Goal: Entertainment & Leisure: Browse casually

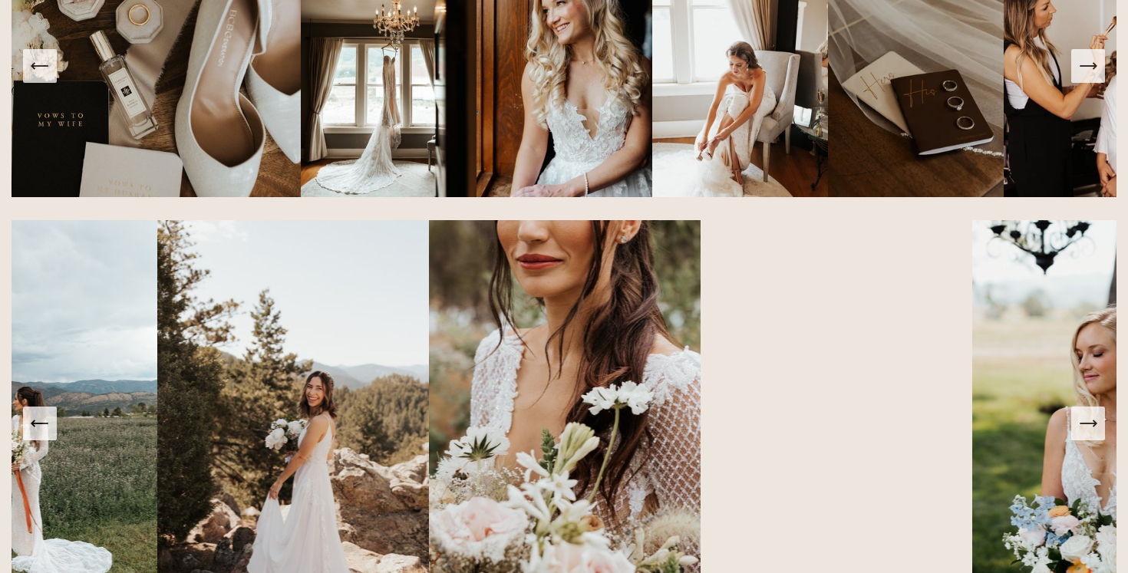
scroll to position [1102, 0]
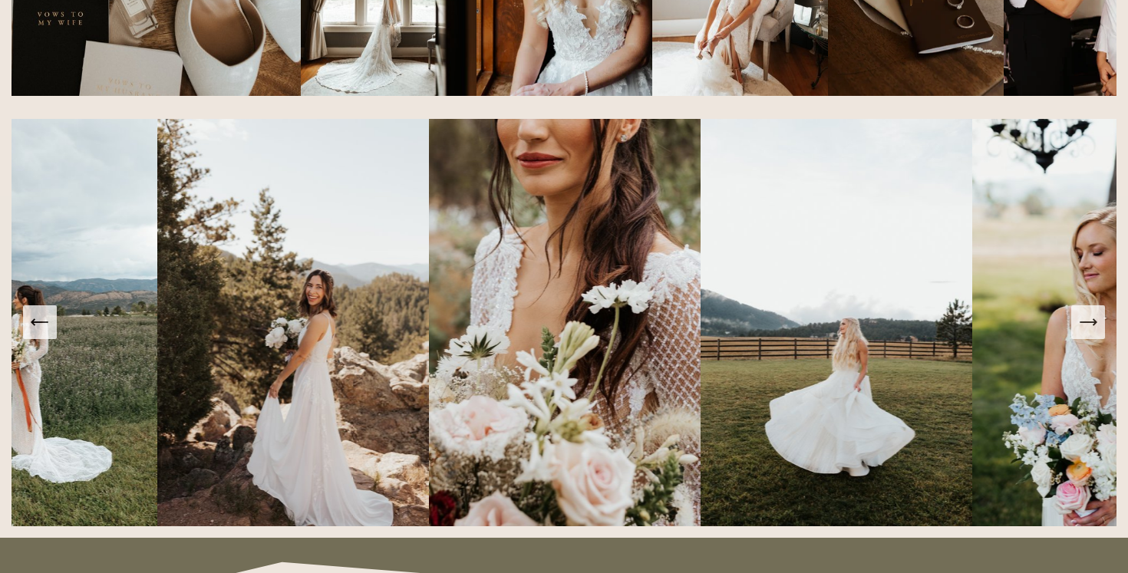
click at [1078, 313] on icon "Next Slide" at bounding box center [1087, 322] width 21 height 21
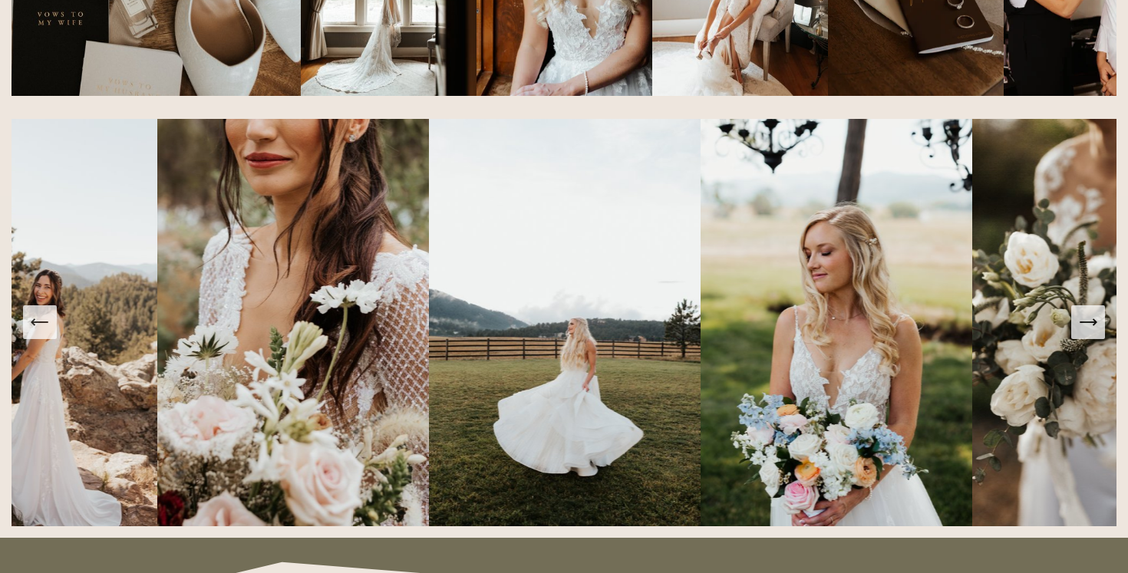
click at [1079, 314] on icon "Next Slide" at bounding box center [1087, 322] width 21 height 21
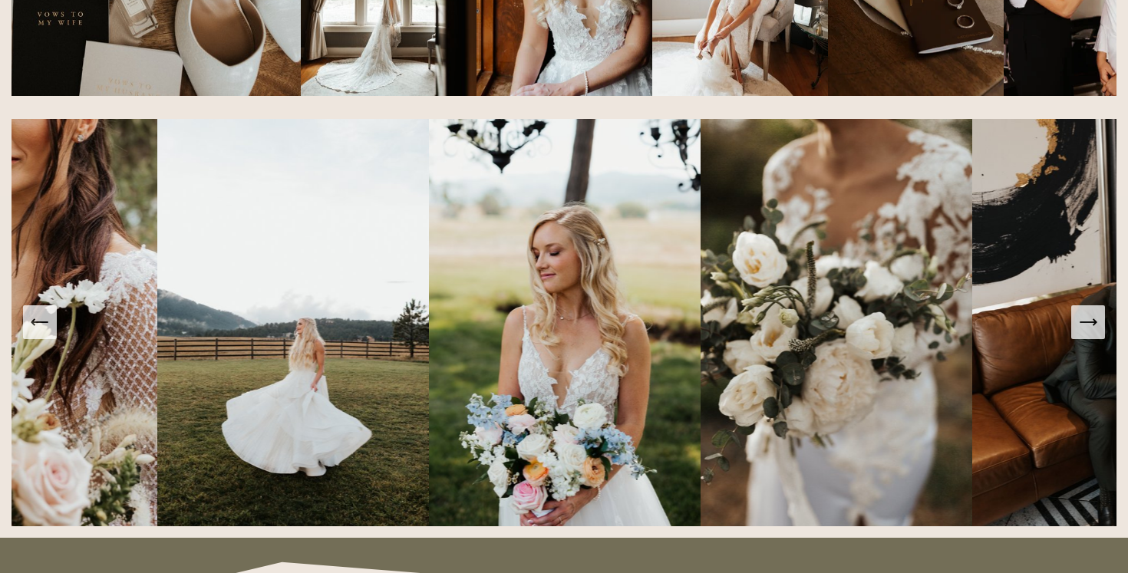
click at [1080, 322] on icon "Next Slide" at bounding box center [1087, 322] width 21 height 21
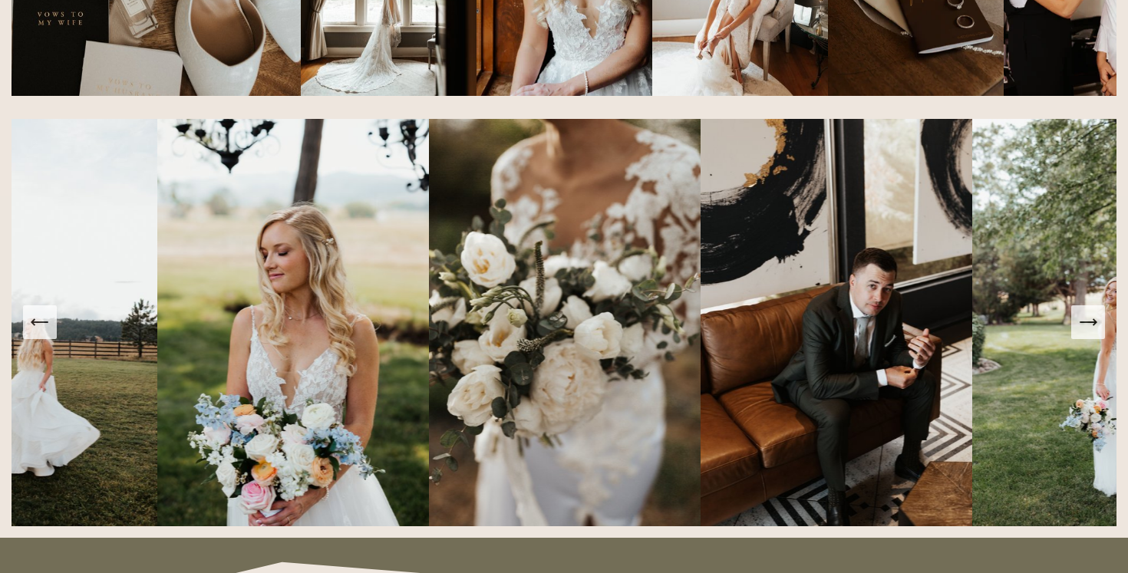
click at [1080, 323] on icon "Next Slide" at bounding box center [1087, 322] width 21 height 21
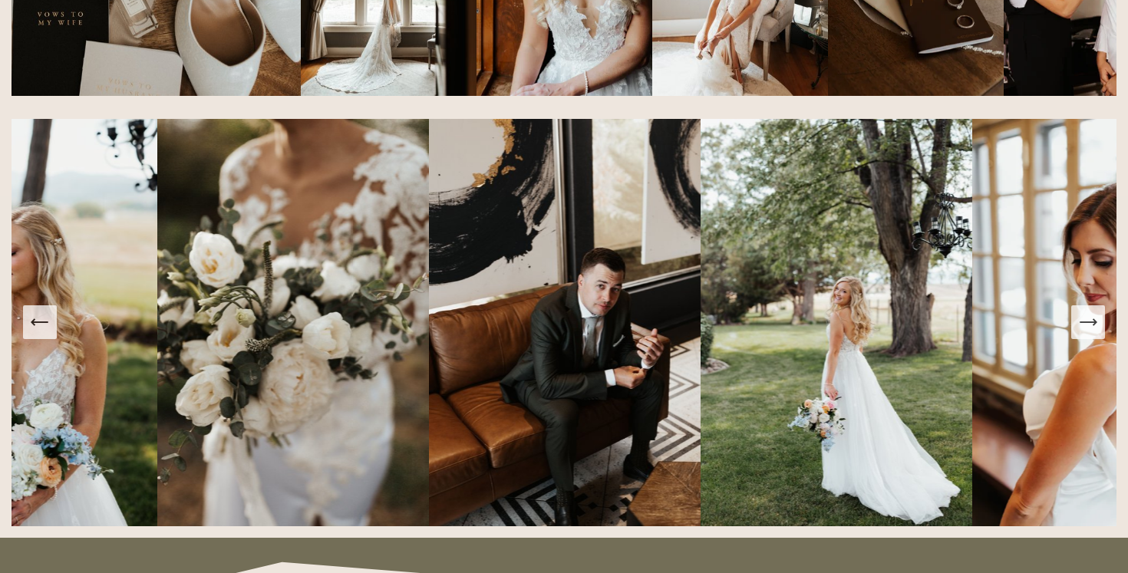
click at [1079, 323] on icon "Next Slide" at bounding box center [1087, 322] width 21 height 21
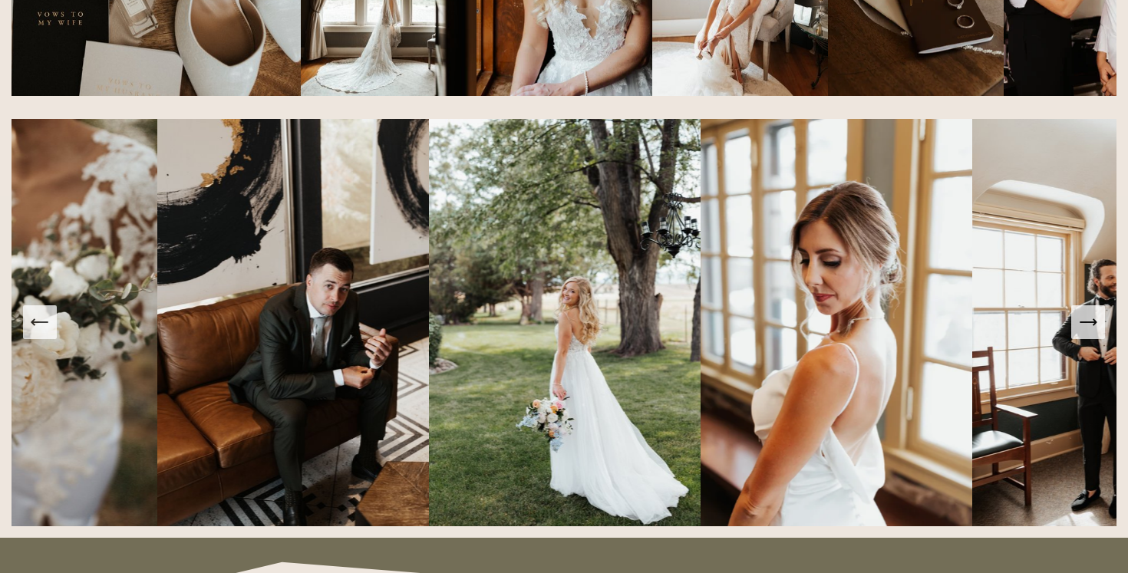
click at [1079, 325] on icon "Next Slide" at bounding box center [1087, 322] width 21 height 21
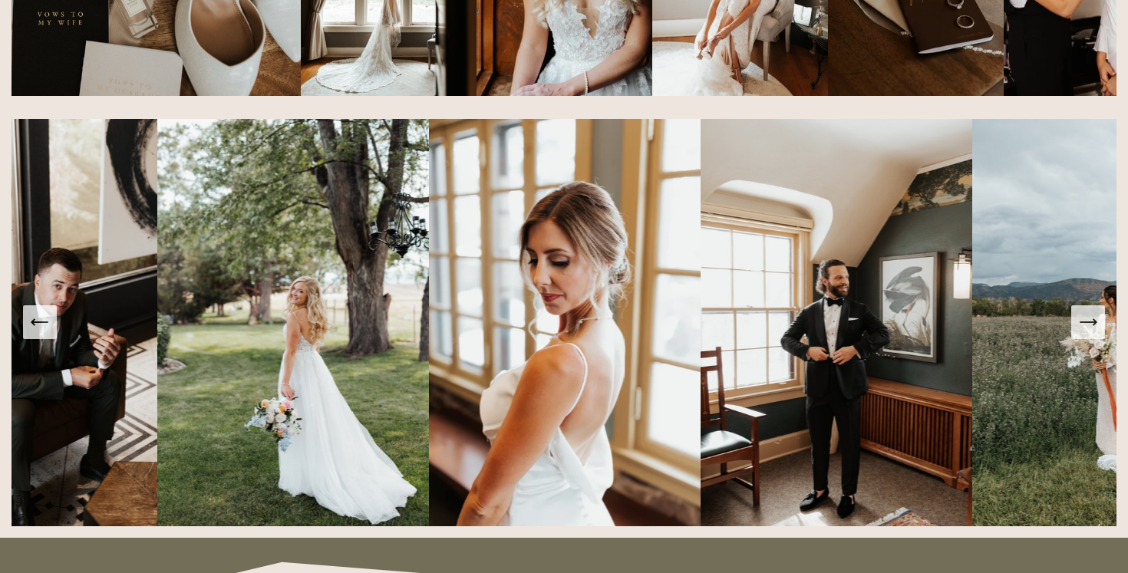
click at [1079, 325] on icon "Next Slide" at bounding box center [1087, 322] width 21 height 21
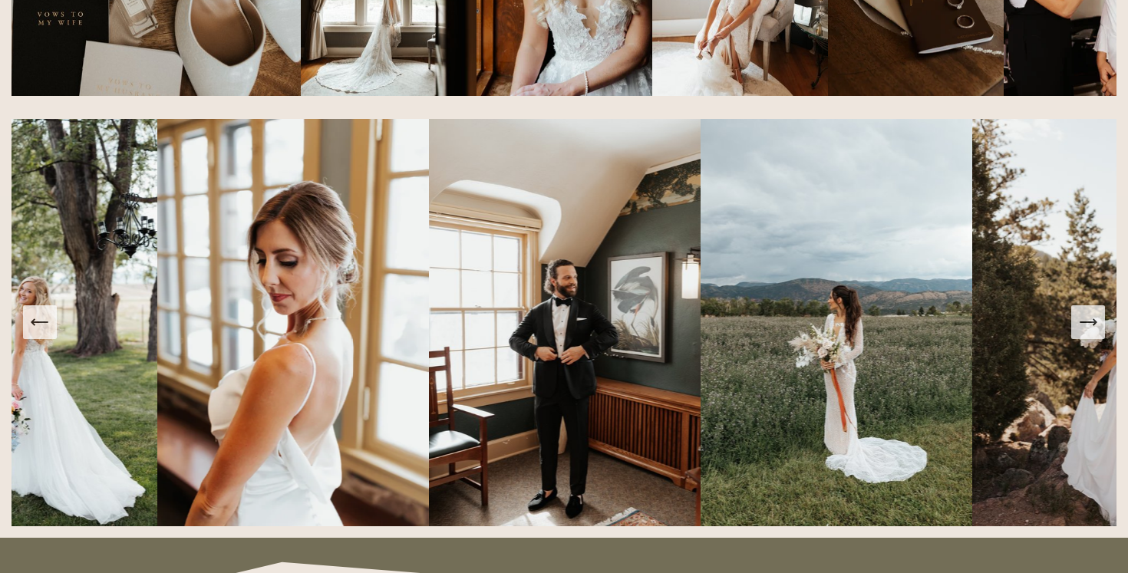
click at [1079, 325] on icon "Next Slide" at bounding box center [1087, 322] width 21 height 21
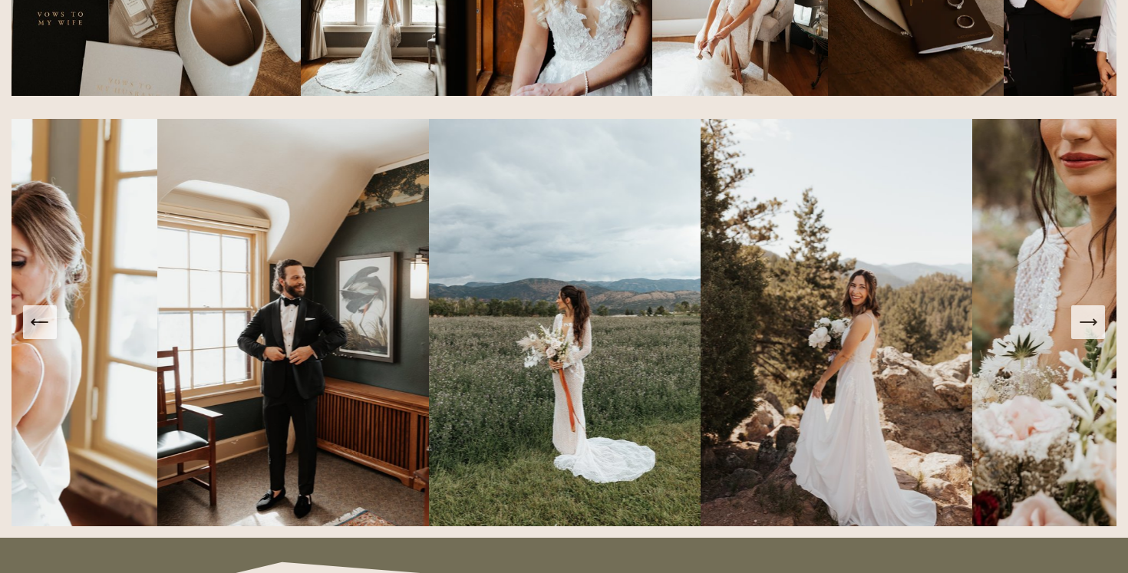
click at [1079, 325] on icon "Next Slide" at bounding box center [1087, 322] width 21 height 21
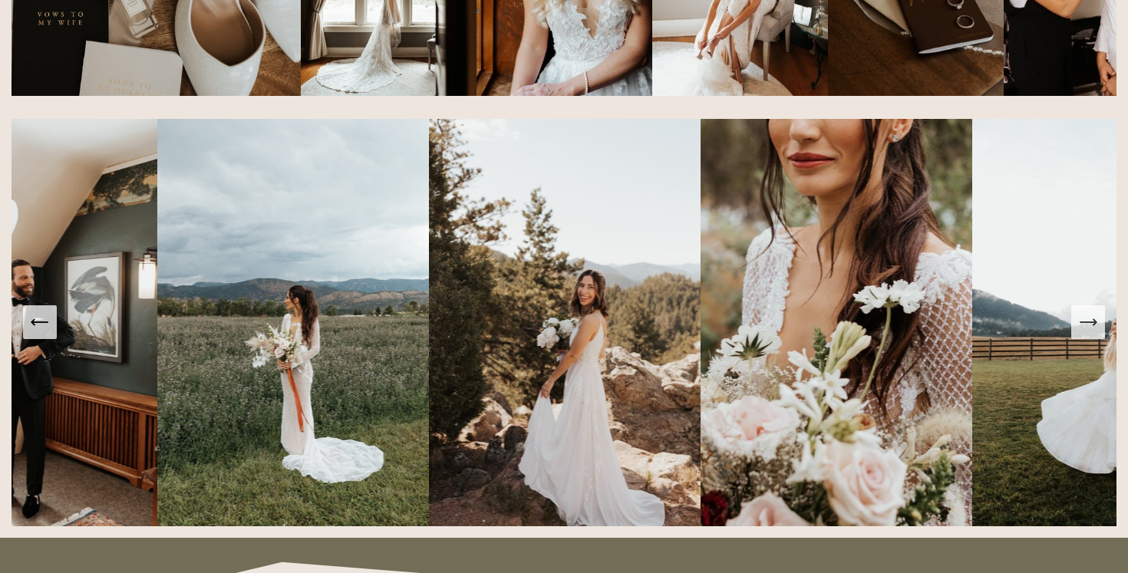
click at [1079, 325] on icon "Next Slide" at bounding box center [1087, 322] width 21 height 21
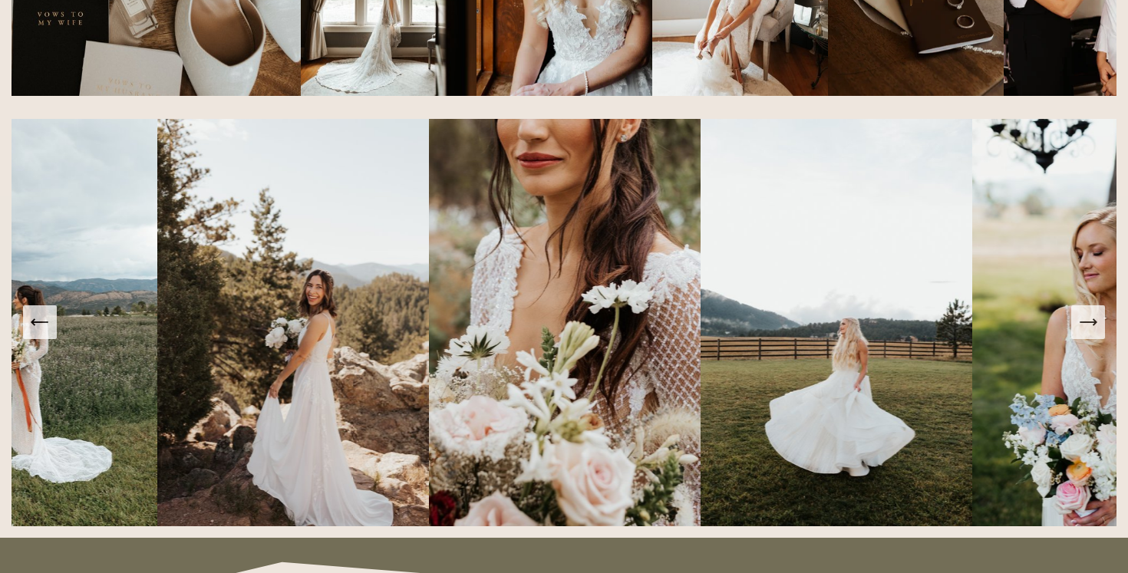
click at [1079, 325] on icon "Next Slide" at bounding box center [1087, 322] width 21 height 21
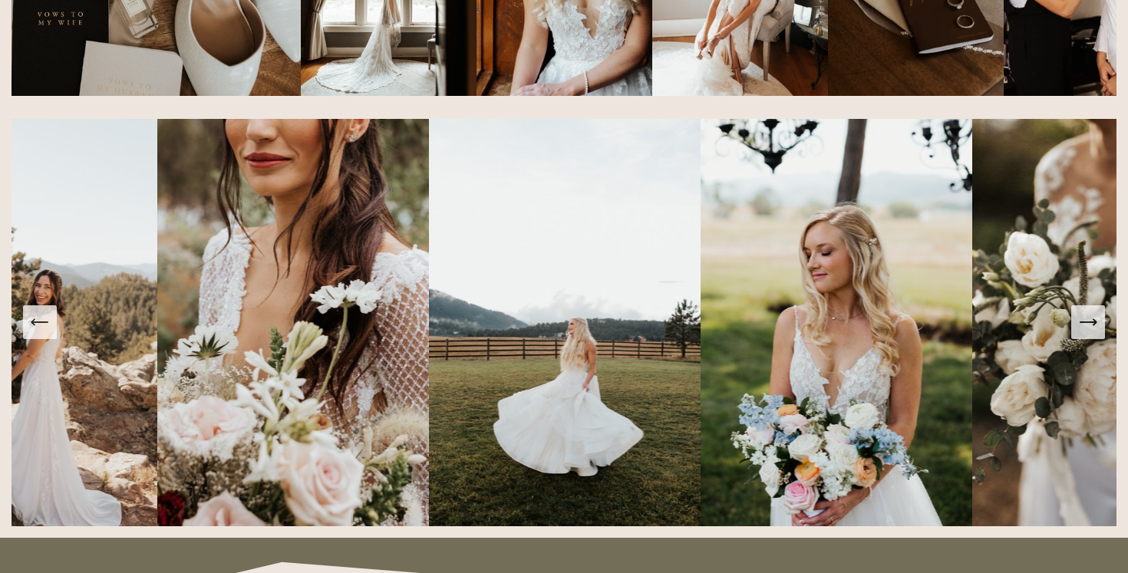
click at [1079, 325] on icon "Next Slide" at bounding box center [1087, 322] width 21 height 21
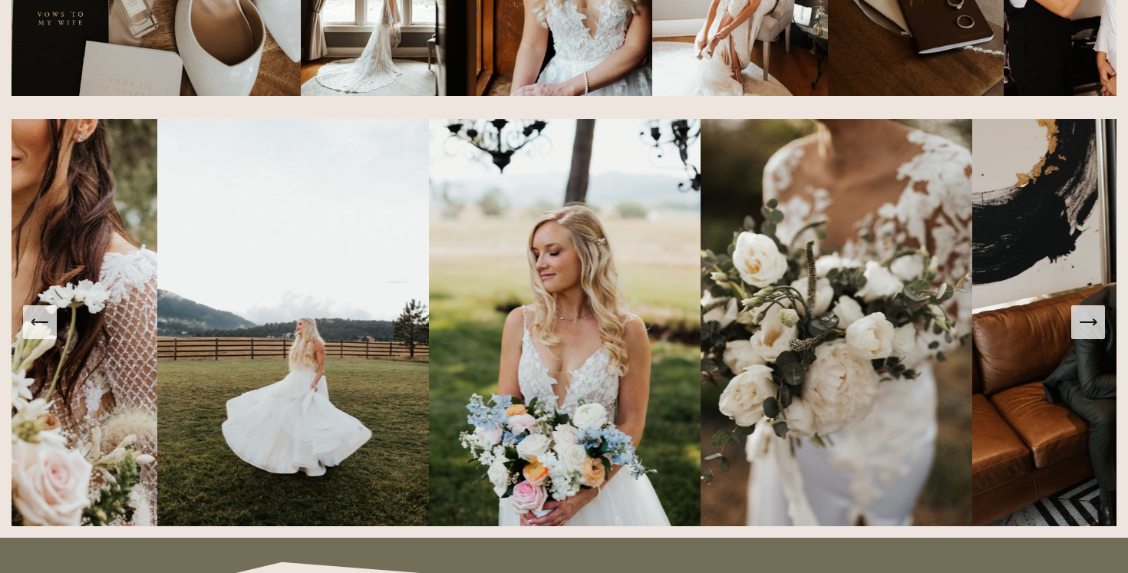
click at [1079, 326] on icon "Next Slide" at bounding box center [1087, 322] width 21 height 21
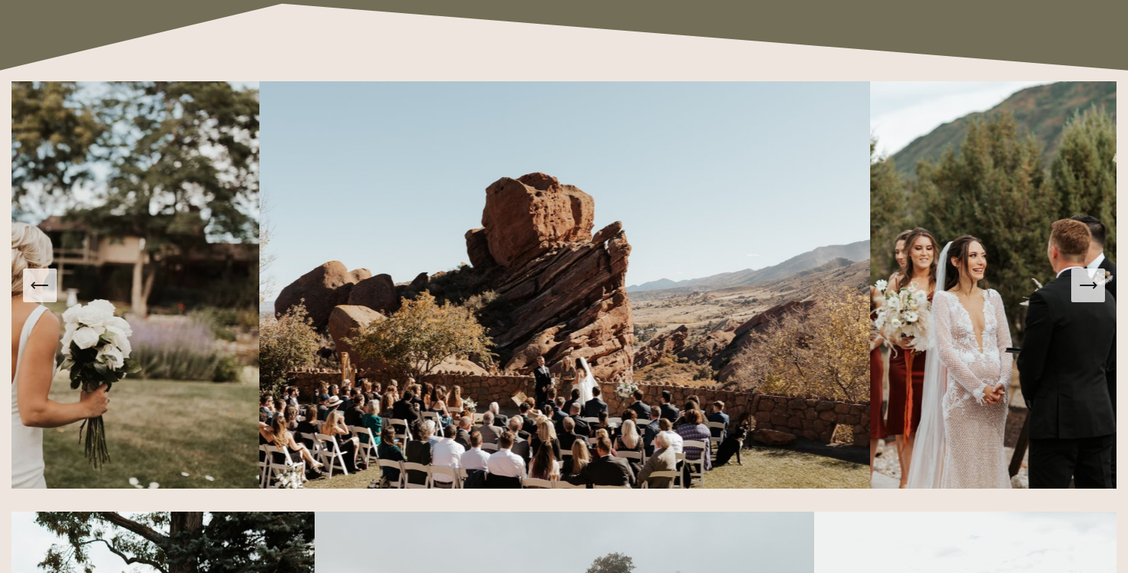
scroll to position [1713, 0]
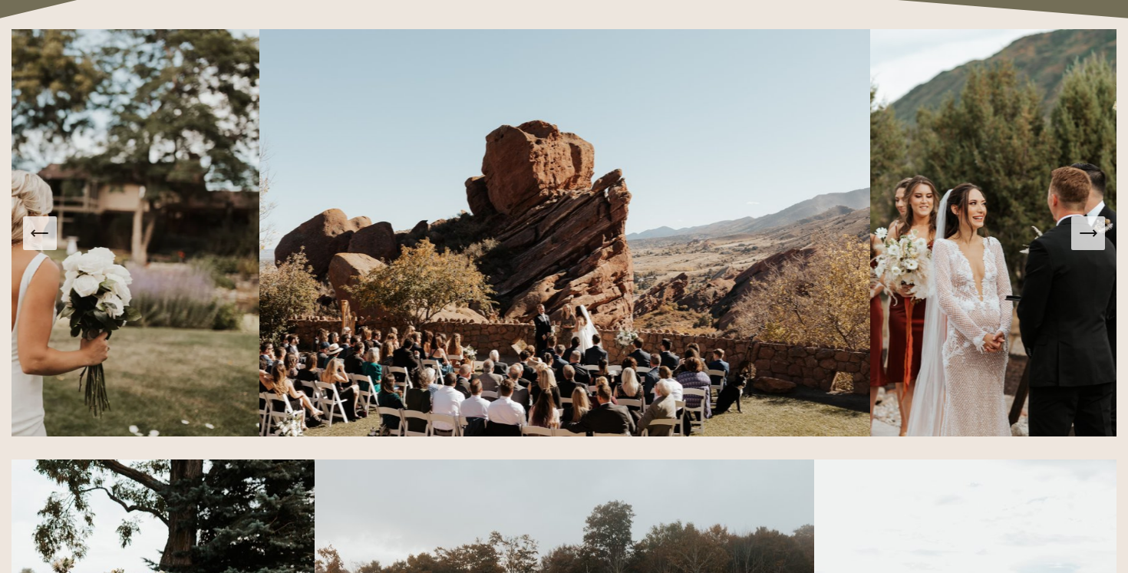
click at [1096, 249] on button "Next Slide" at bounding box center [1088, 233] width 34 height 34
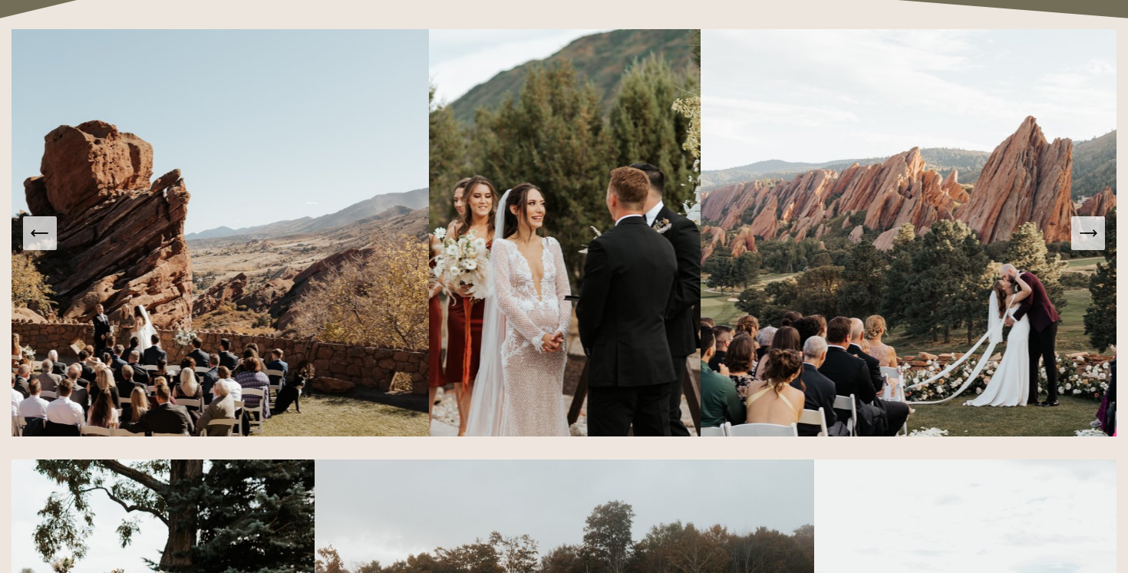
click at [1096, 249] on button "Next Slide" at bounding box center [1088, 233] width 34 height 34
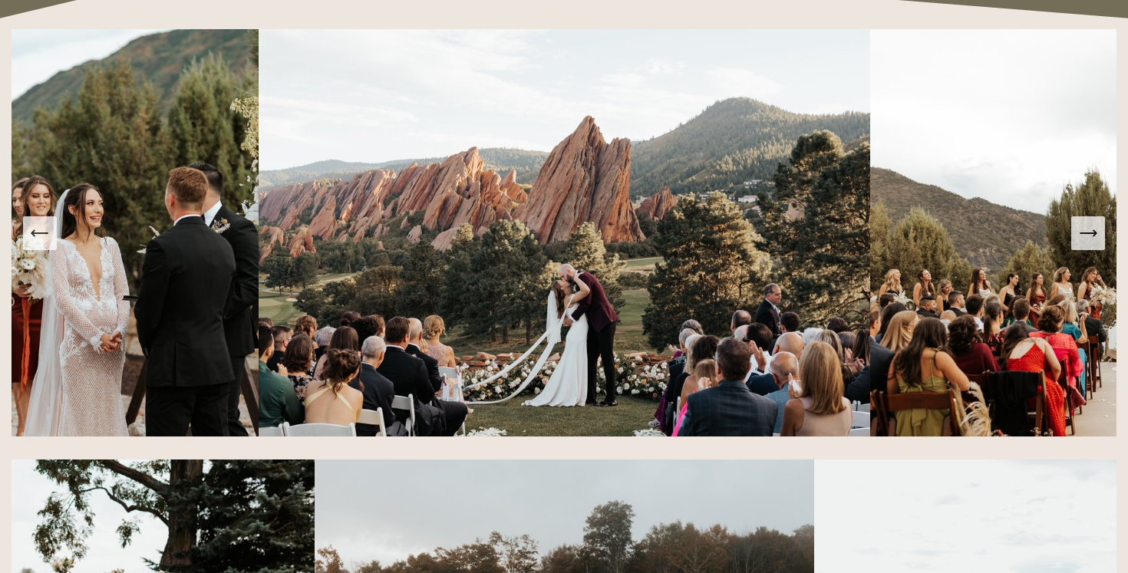
click at [1092, 241] on icon "Next Slide" at bounding box center [1087, 233] width 21 height 21
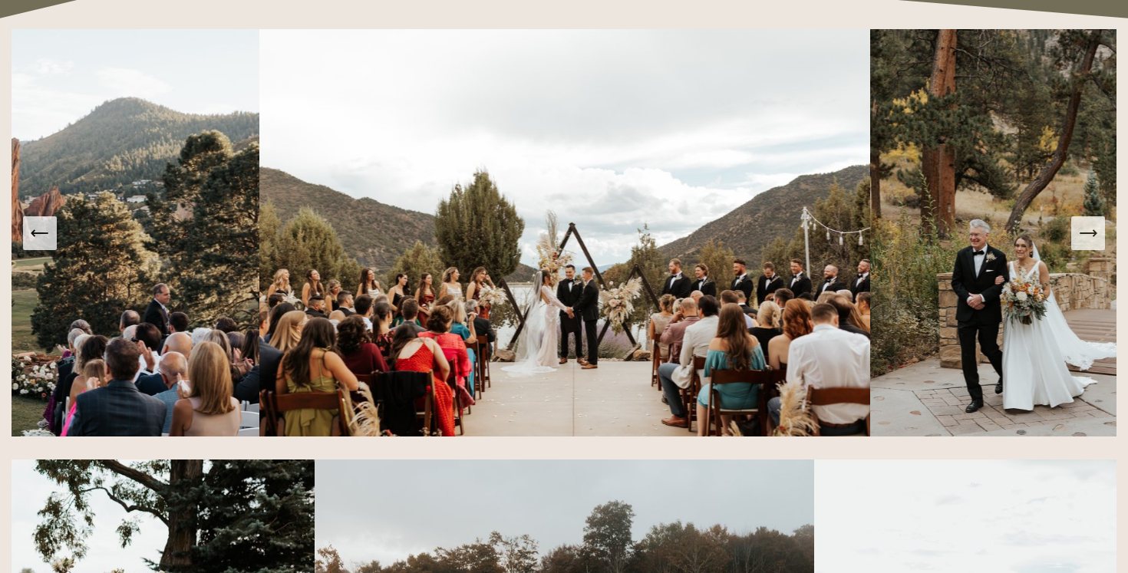
click at [1085, 227] on icon "Next Slide" at bounding box center [1087, 233] width 21 height 21
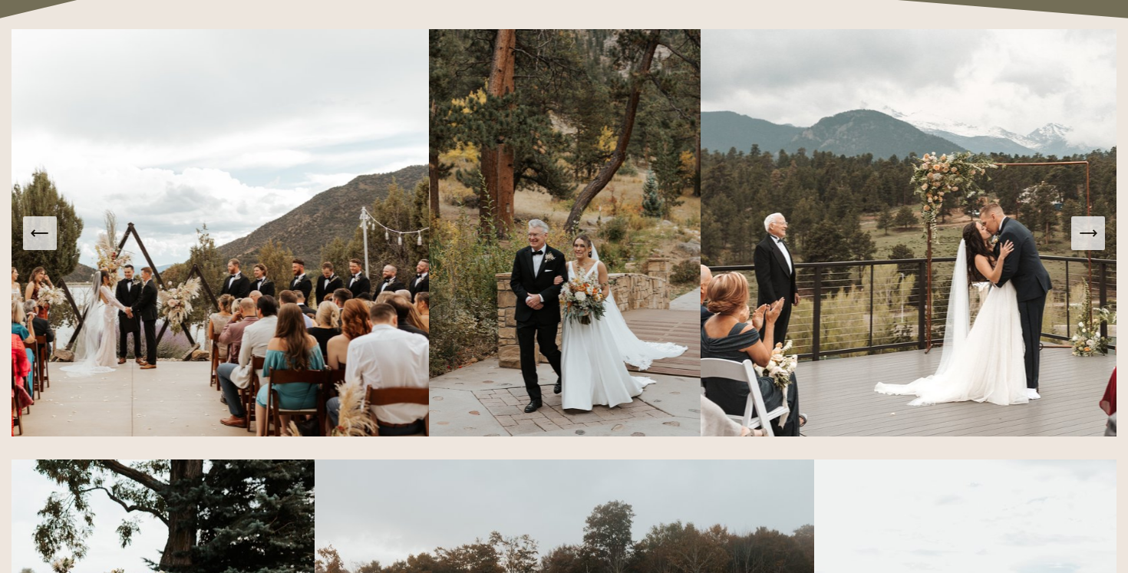
click at [1085, 227] on icon "Next Slide" at bounding box center [1087, 233] width 21 height 21
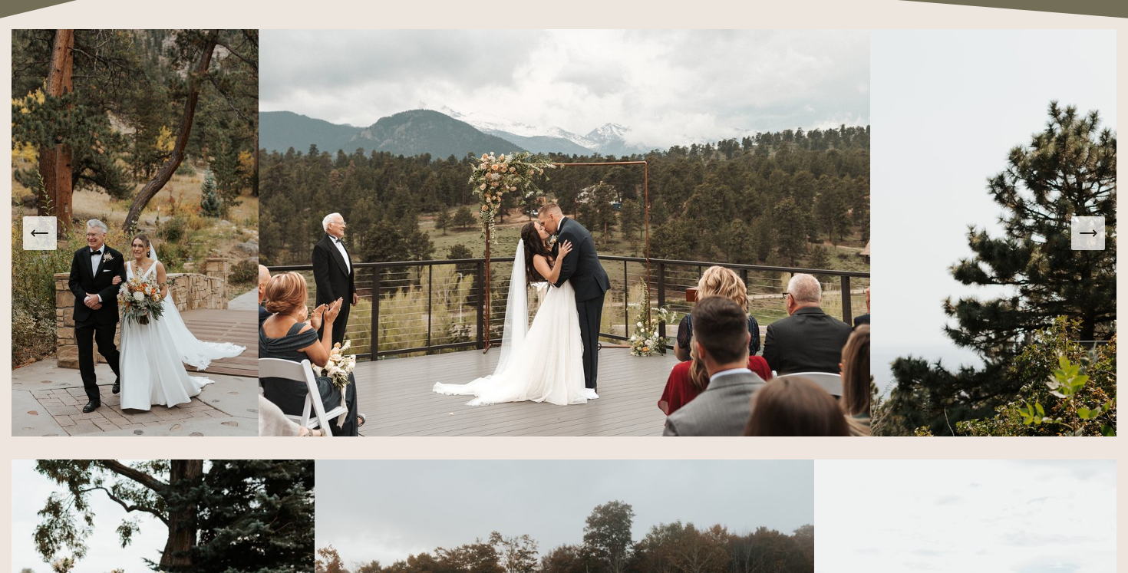
click at [1085, 227] on icon "Next Slide" at bounding box center [1087, 233] width 21 height 21
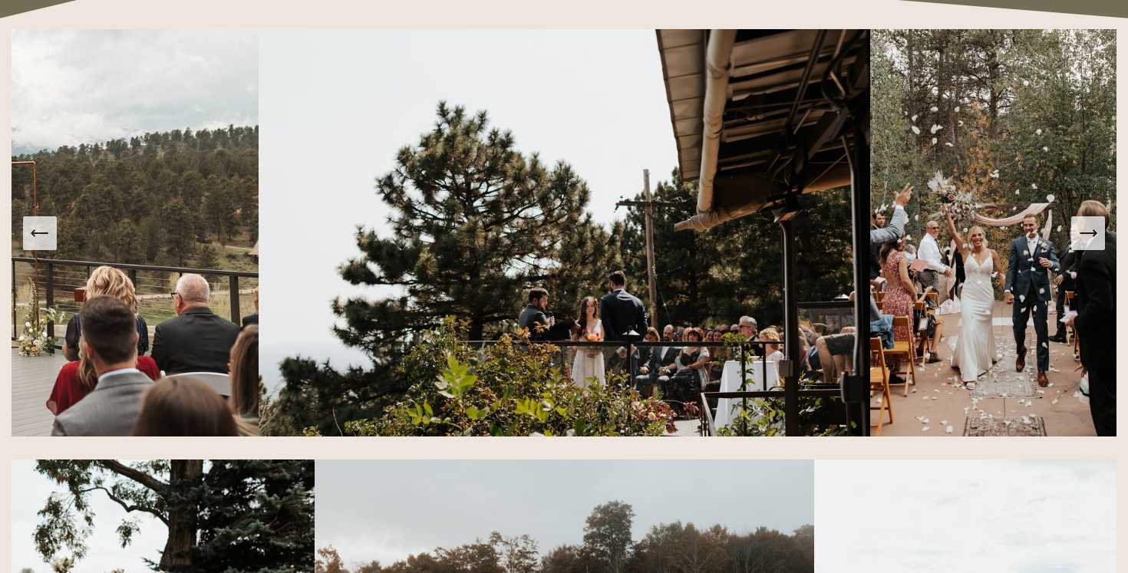
click at [1085, 227] on icon "Next Slide" at bounding box center [1087, 233] width 21 height 21
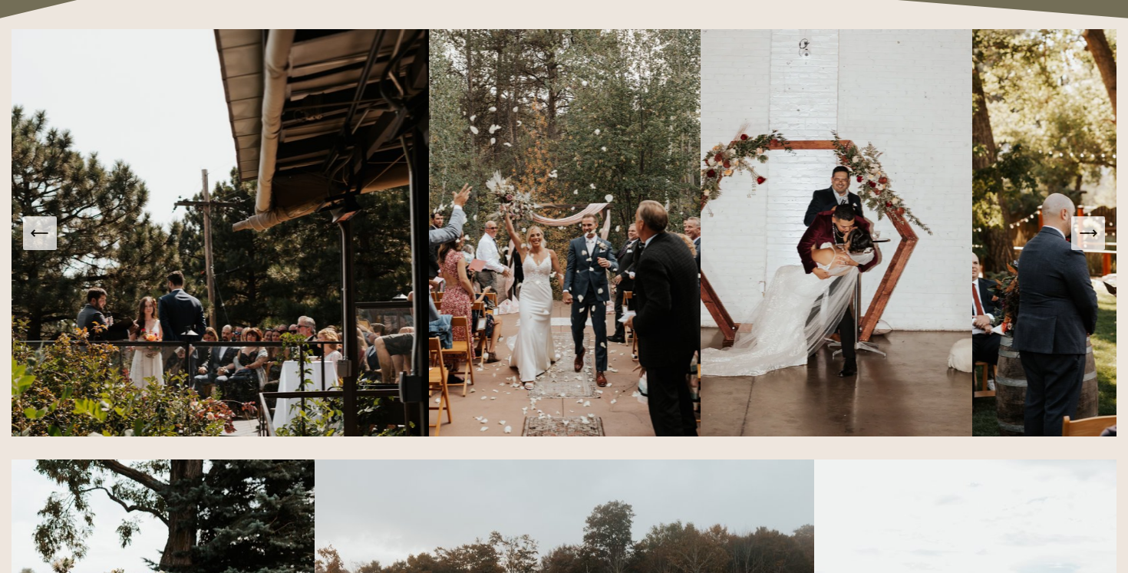
click at [1085, 227] on icon "Next Slide" at bounding box center [1087, 233] width 21 height 21
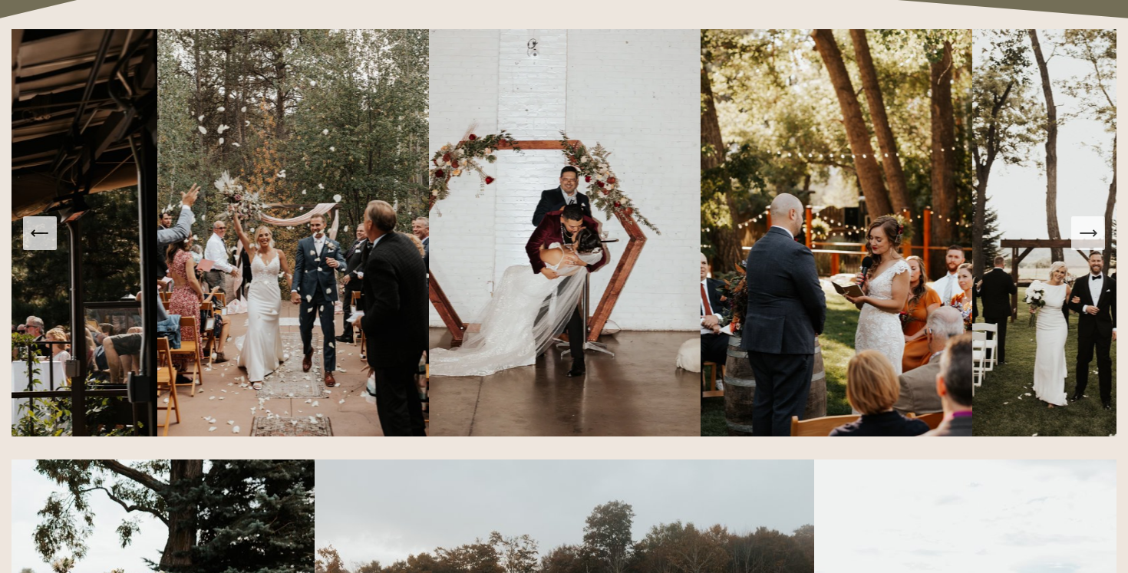
click at [1085, 227] on icon "Next Slide" at bounding box center [1087, 233] width 21 height 21
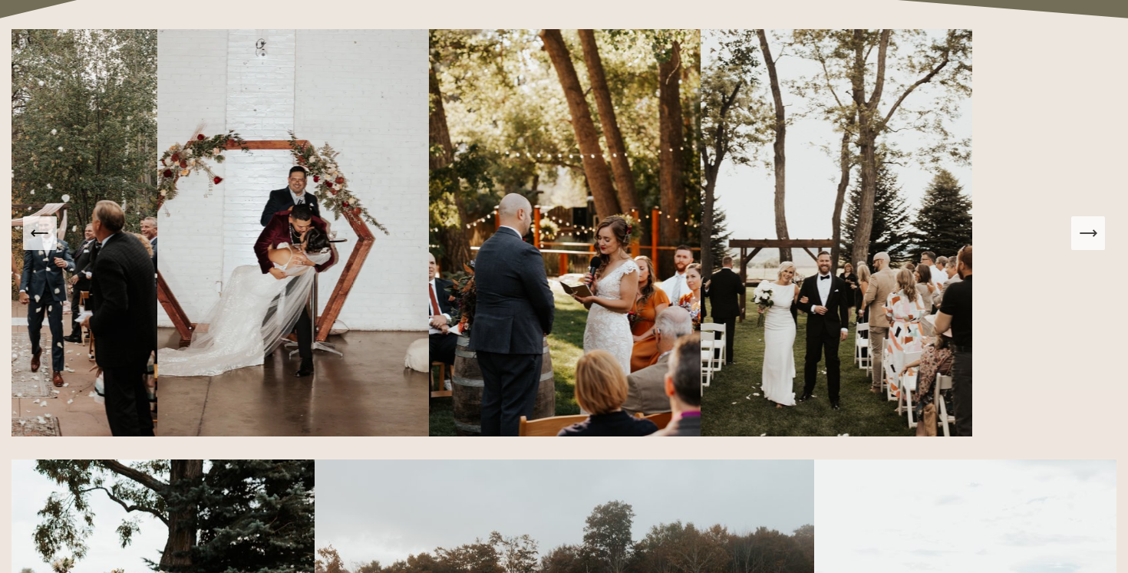
click at [1085, 227] on icon "Next Slide" at bounding box center [1087, 233] width 21 height 21
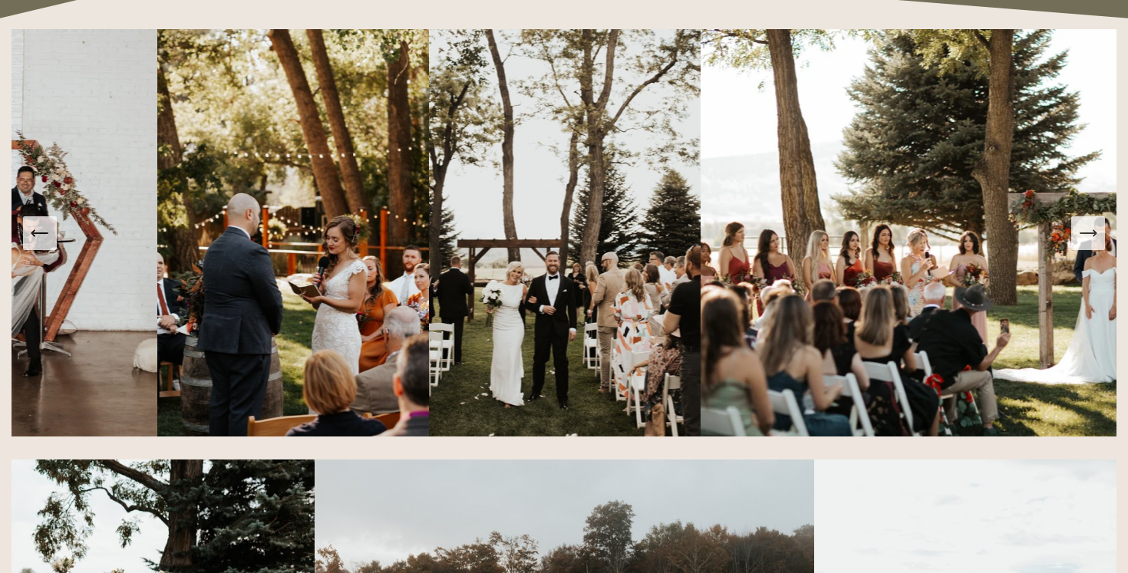
click at [1085, 228] on icon "Next Slide" at bounding box center [1087, 233] width 21 height 21
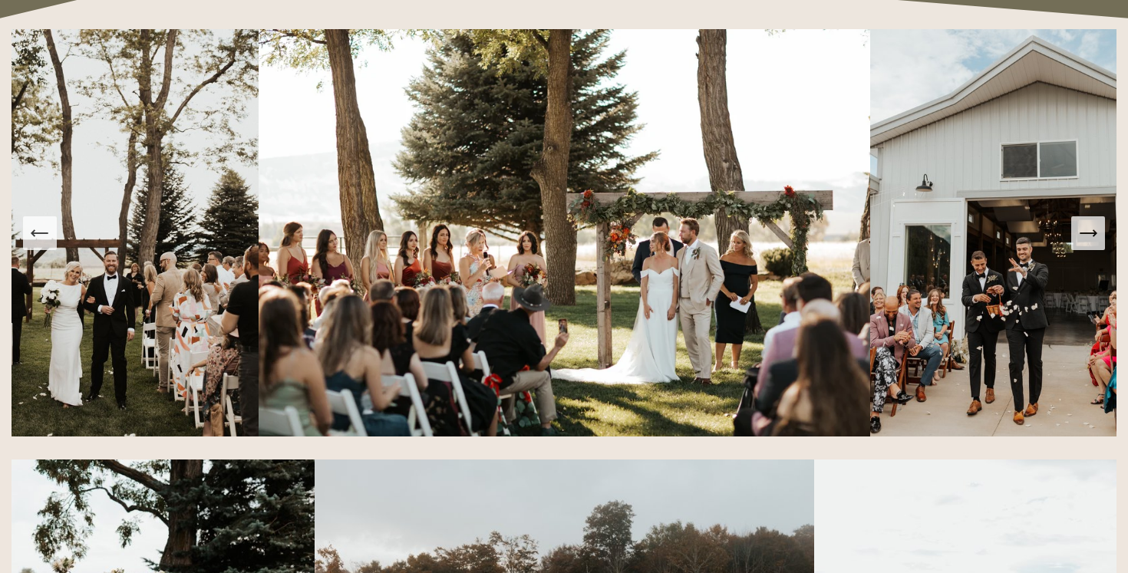
click at [1085, 228] on icon "Next Slide" at bounding box center [1087, 233] width 21 height 21
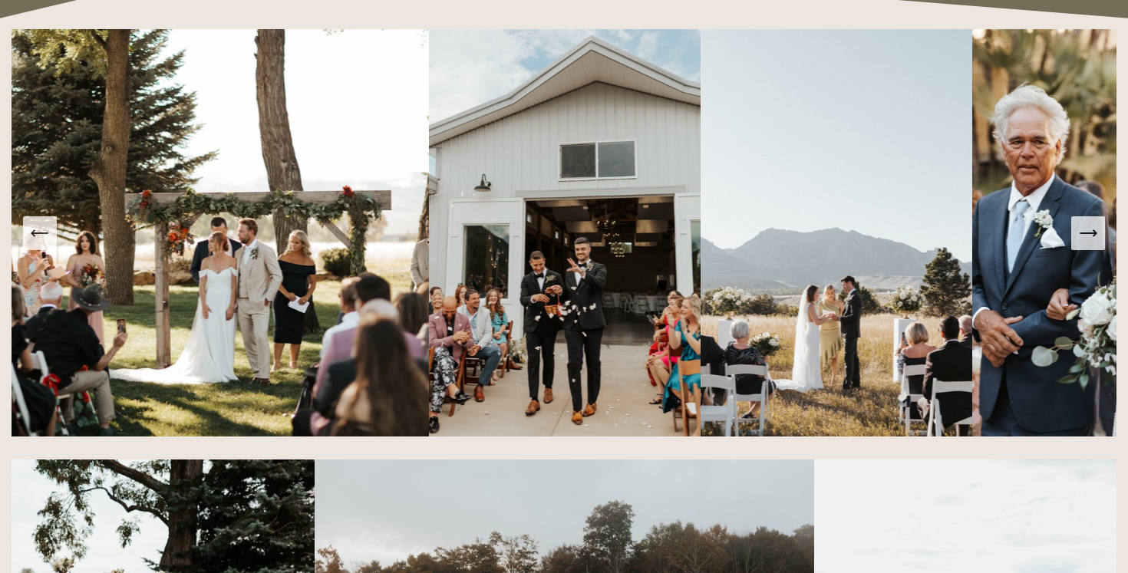
click at [1085, 228] on icon "Next Slide" at bounding box center [1087, 233] width 21 height 21
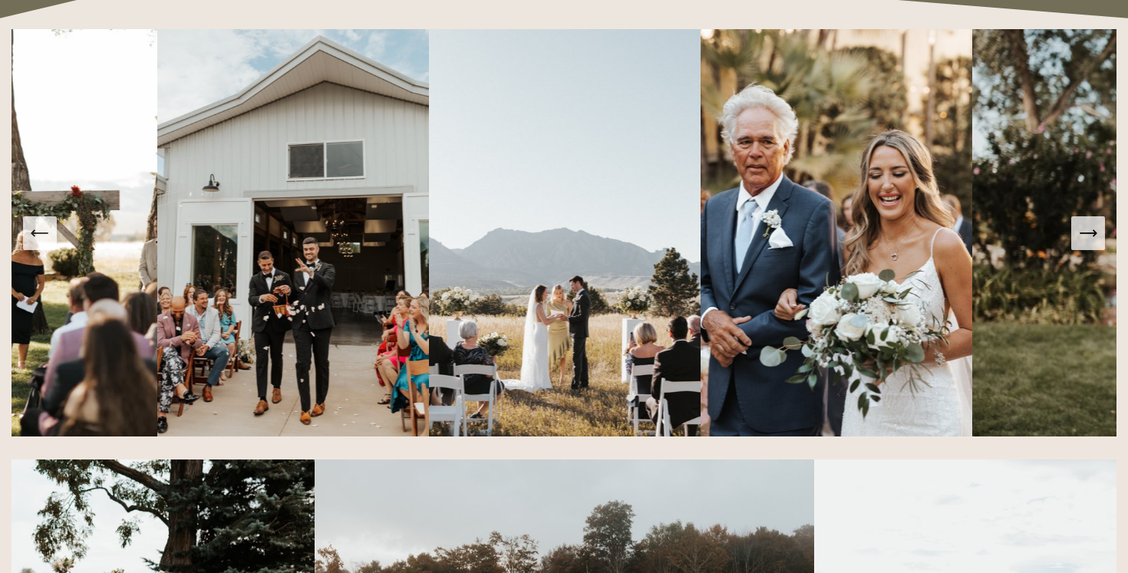
click at [1084, 228] on icon "Next Slide" at bounding box center [1087, 233] width 21 height 21
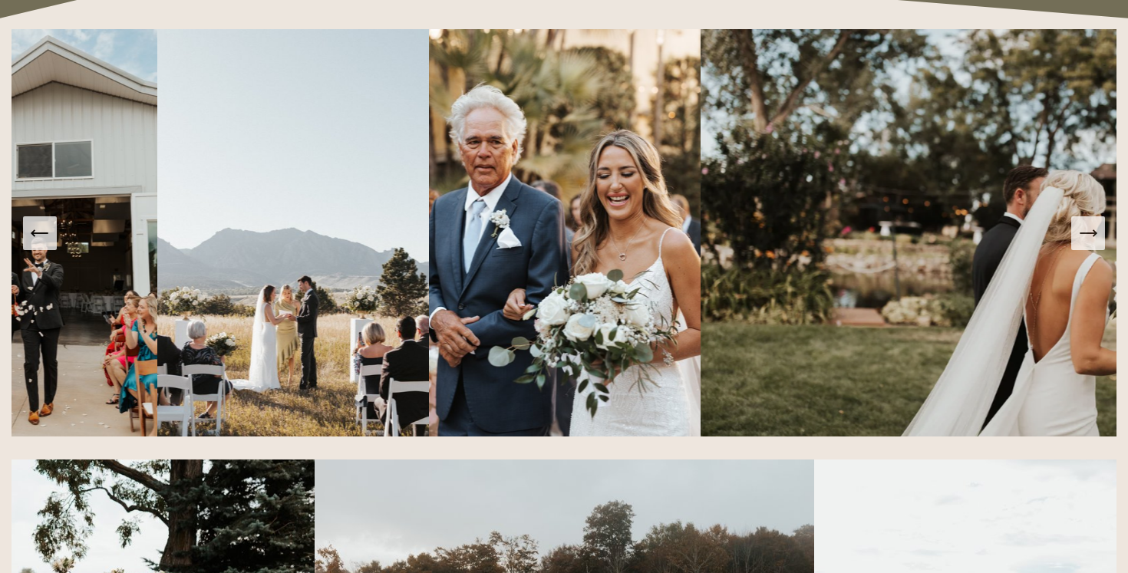
click at [1084, 228] on icon "Next Slide" at bounding box center [1087, 233] width 21 height 21
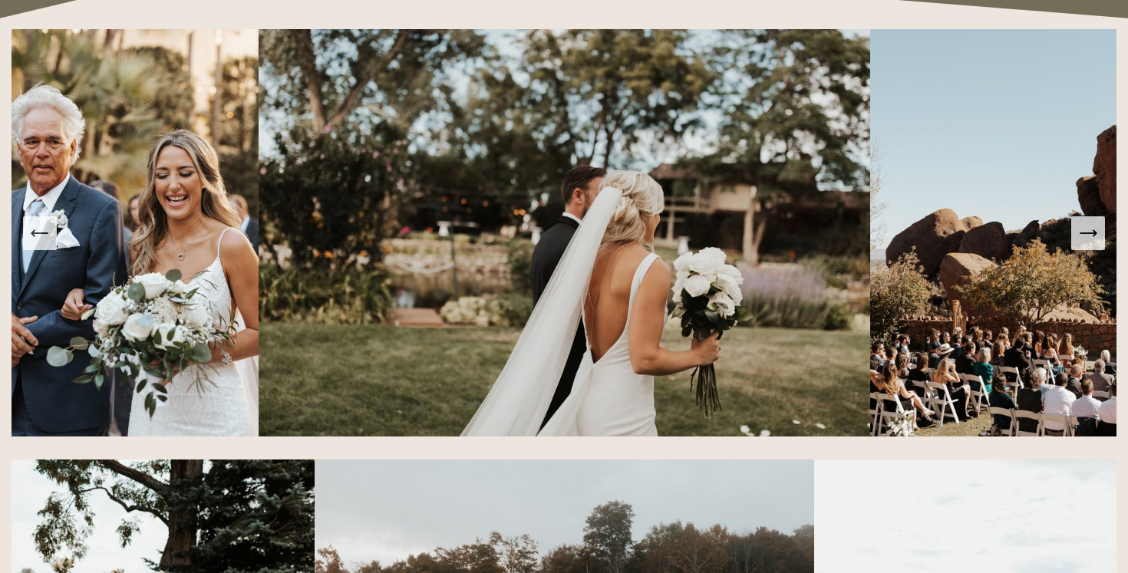
click at [1084, 229] on icon "Next Slide" at bounding box center [1087, 233] width 21 height 21
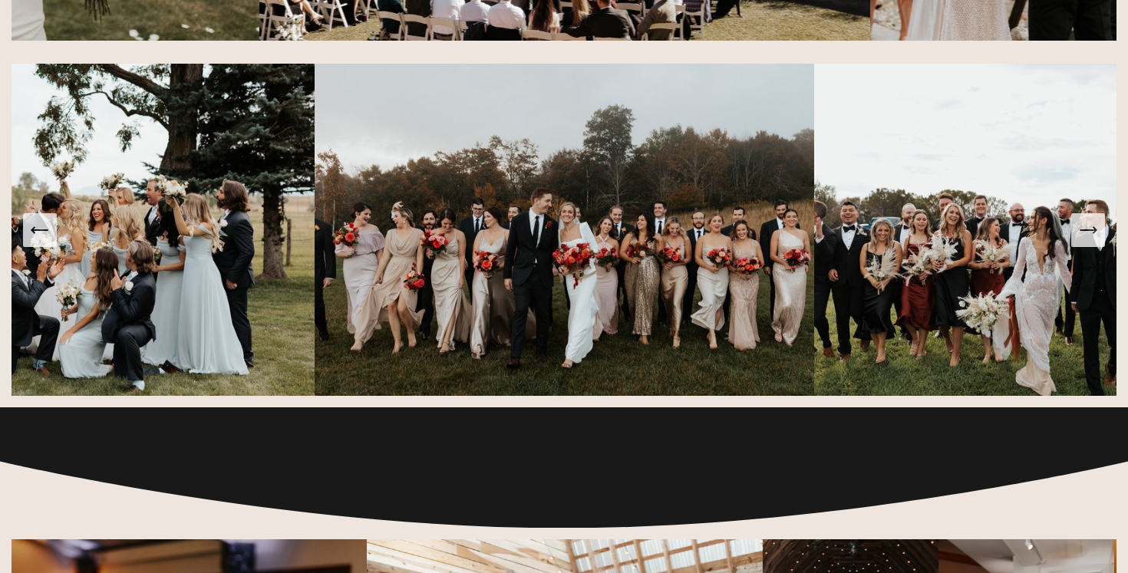
scroll to position [2108, 0]
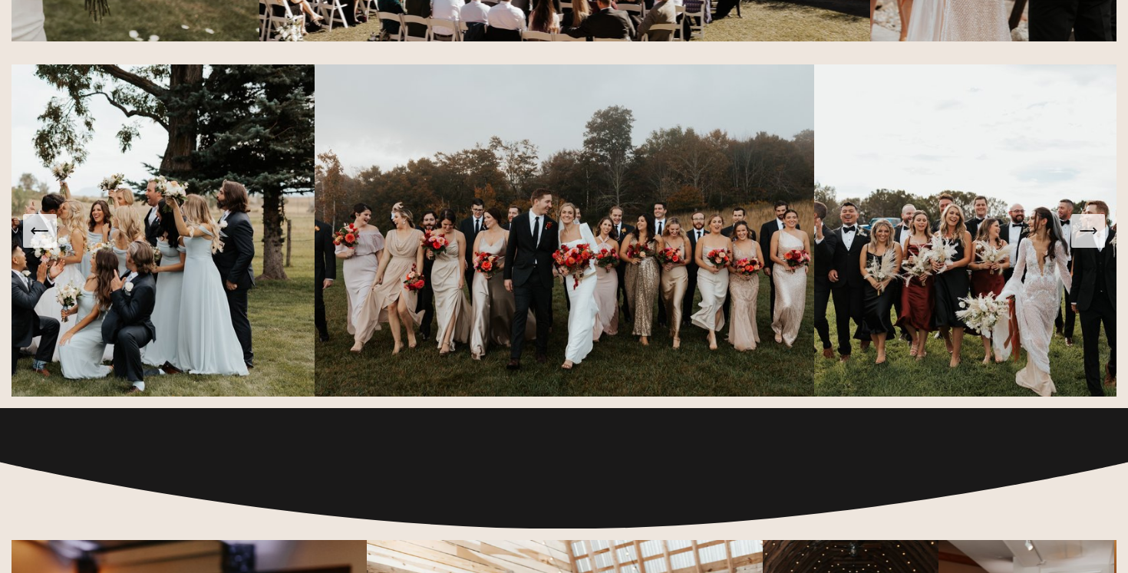
click at [1087, 244] on button "Next Slide" at bounding box center [1088, 231] width 34 height 34
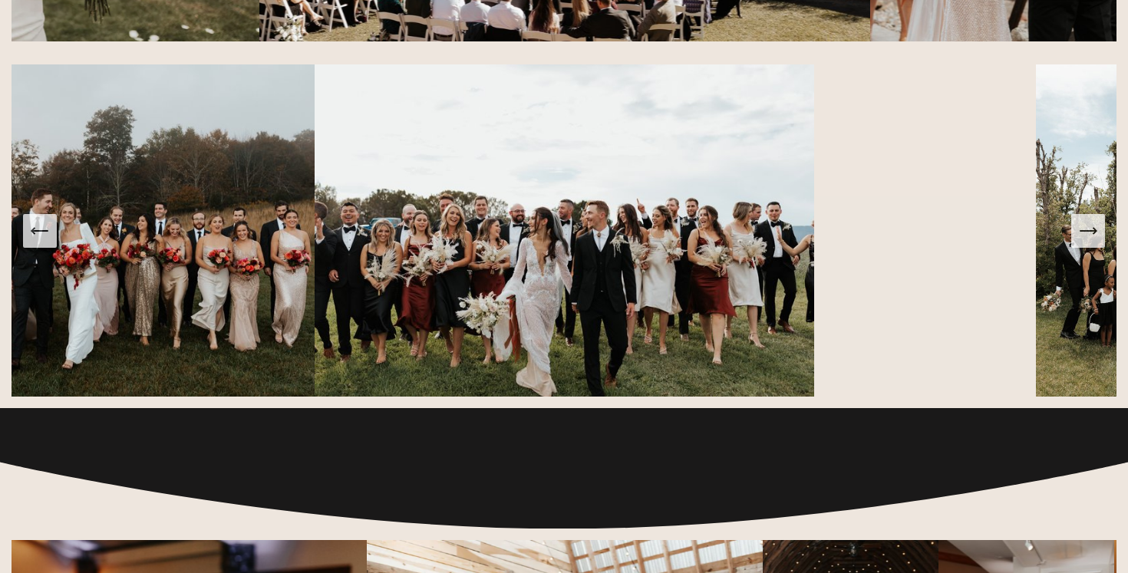
click at [1086, 244] on button "Next Slide" at bounding box center [1088, 231] width 34 height 34
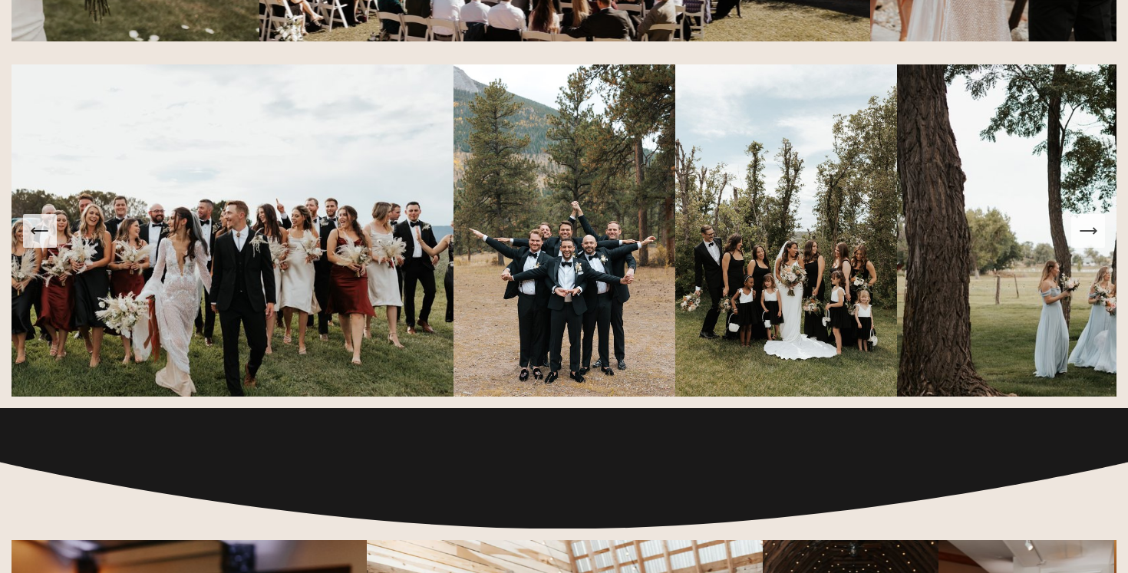
click at [1086, 244] on button "Next Slide" at bounding box center [1088, 231] width 34 height 34
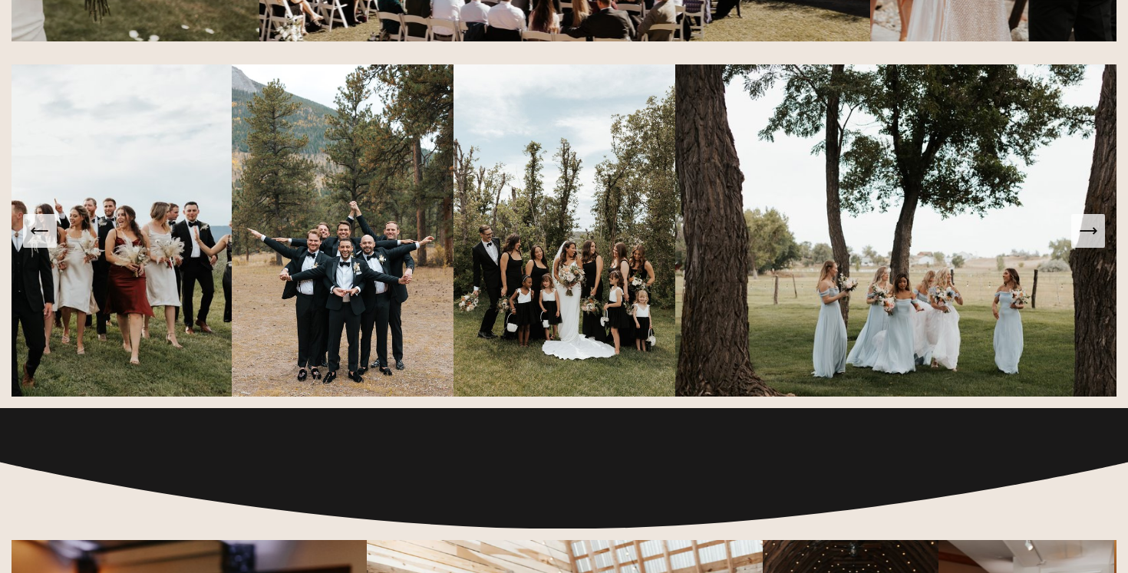
click at [1086, 244] on button "Next Slide" at bounding box center [1088, 231] width 34 height 34
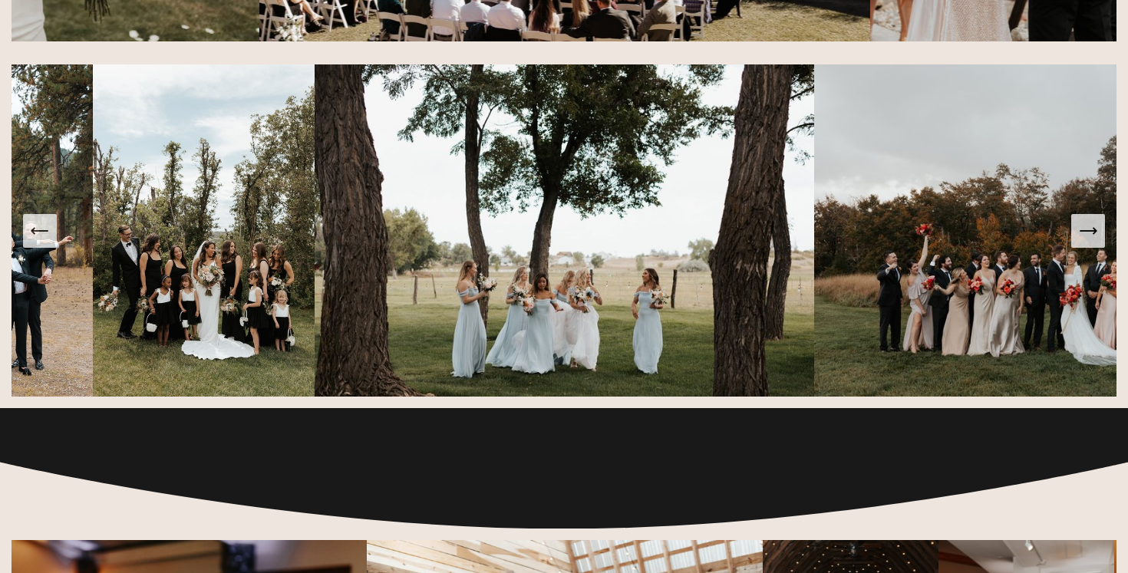
click at [1086, 244] on button "Next Slide" at bounding box center [1088, 231] width 34 height 34
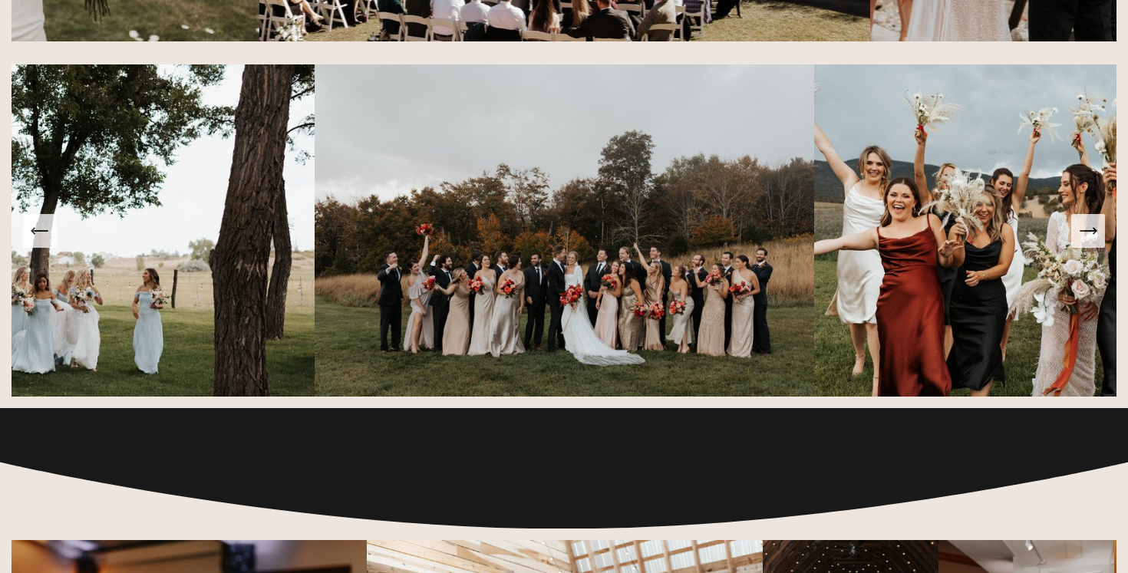
click at [1086, 244] on button "Next Slide" at bounding box center [1088, 231] width 34 height 34
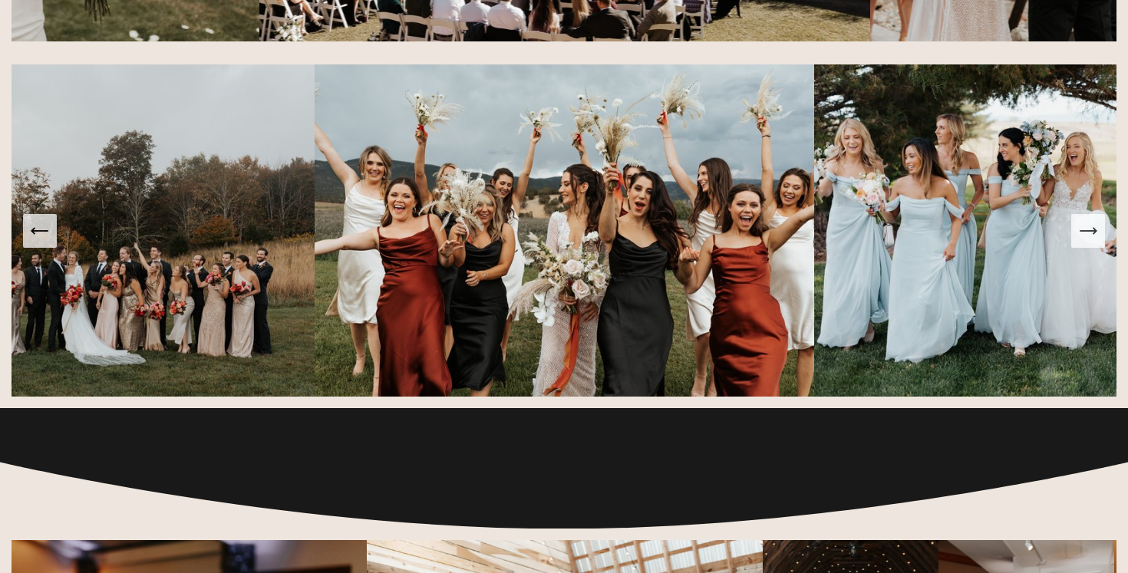
click at [1086, 244] on button "Next Slide" at bounding box center [1088, 231] width 34 height 34
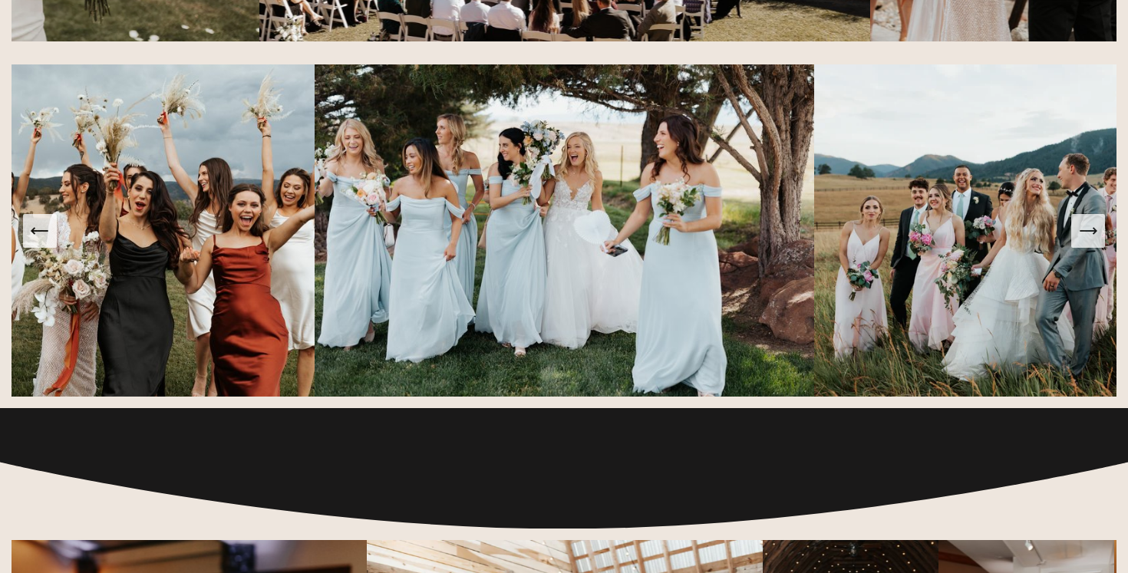
click at [1086, 244] on button "Next Slide" at bounding box center [1088, 231] width 34 height 34
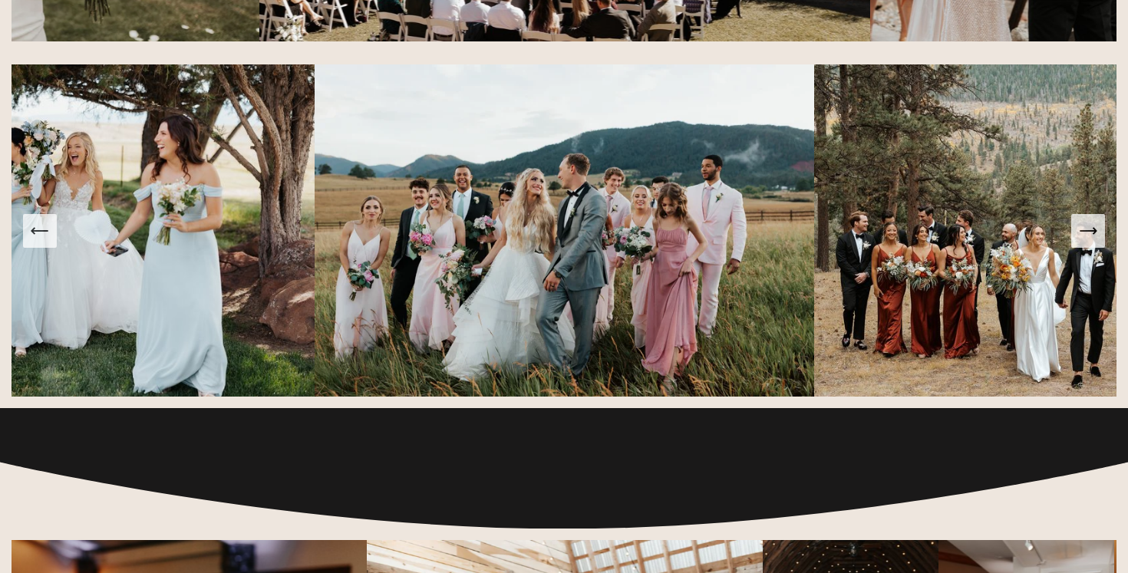
click at [1086, 244] on button "Next Slide" at bounding box center [1088, 231] width 34 height 34
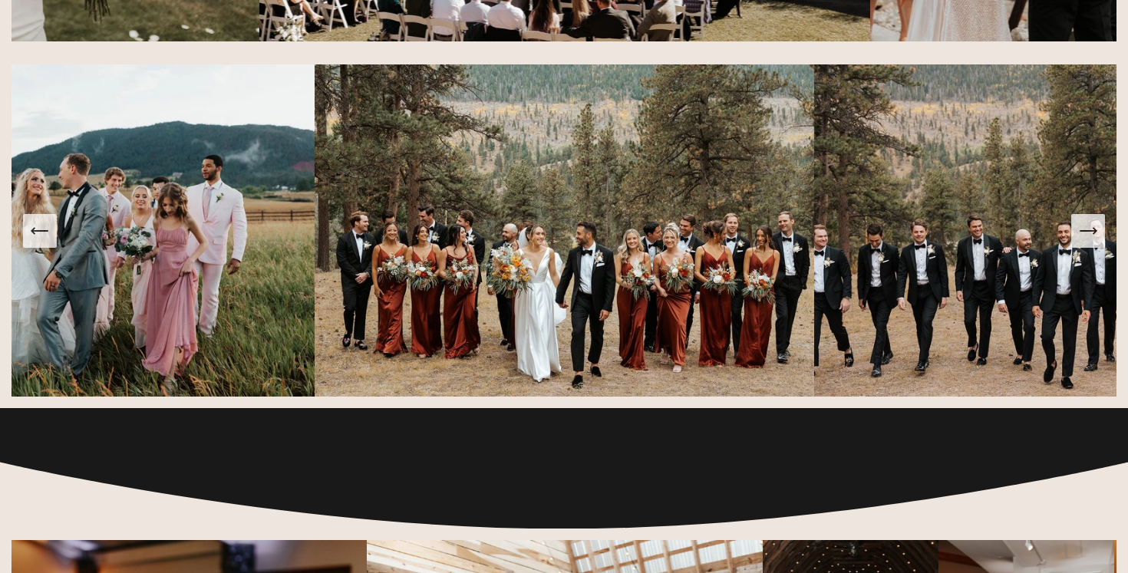
click at [1086, 243] on button "Next Slide" at bounding box center [1088, 231] width 34 height 34
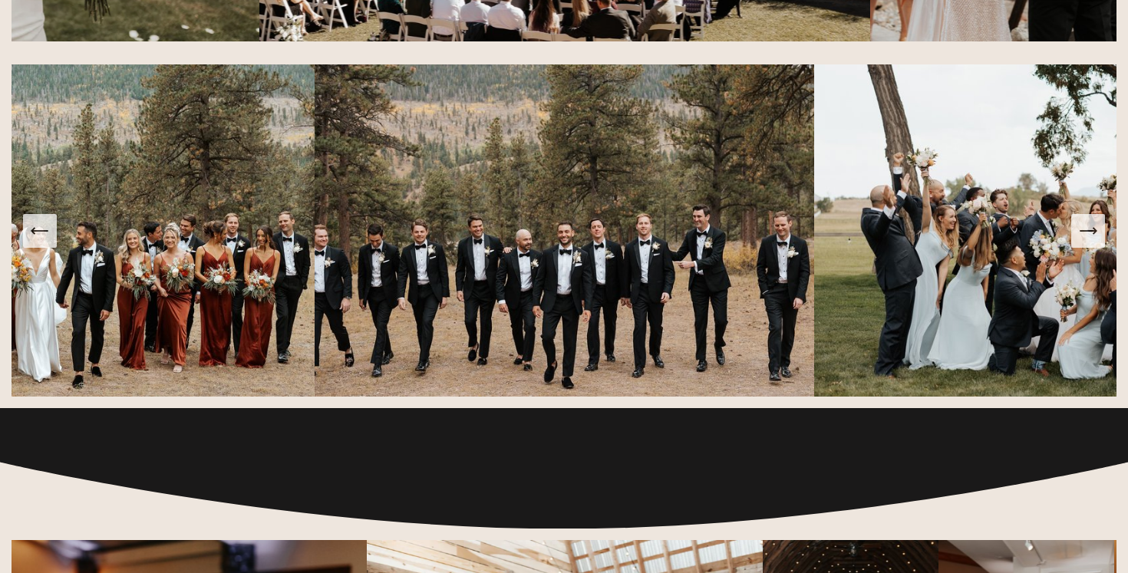
click at [1086, 243] on button "Next Slide" at bounding box center [1088, 231] width 34 height 34
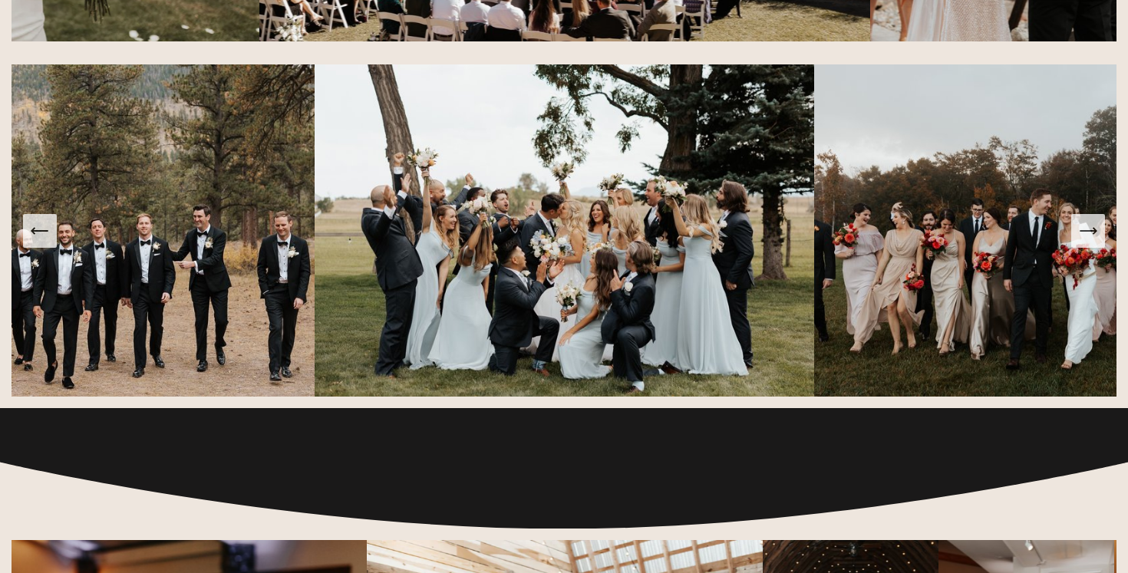
click at [1086, 243] on button "Next Slide" at bounding box center [1088, 231] width 34 height 34
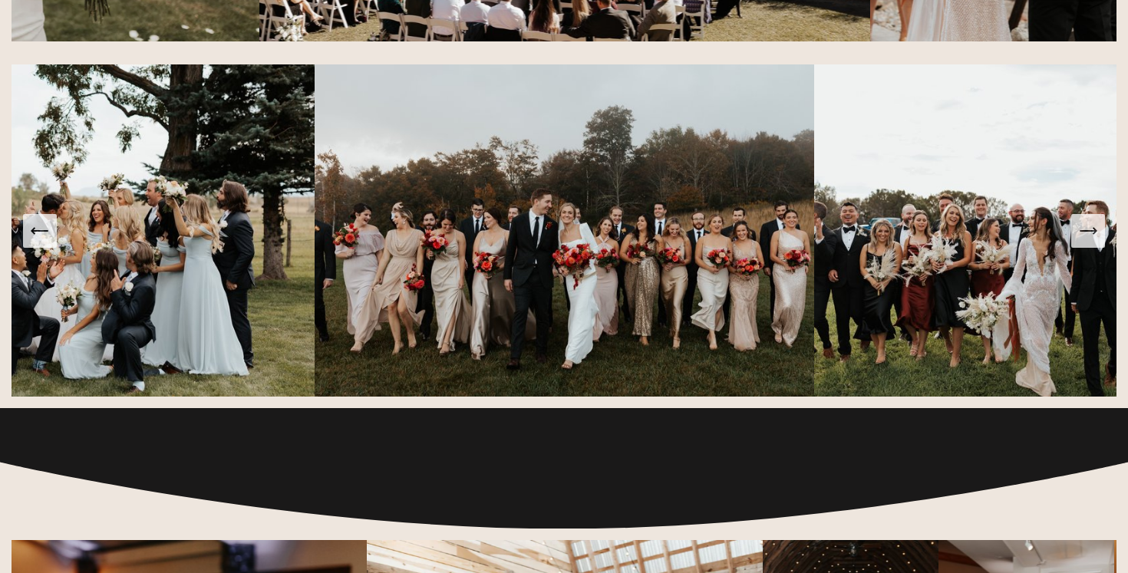
click at [1086, 243] on button "Next Slide" at bounding box center [1088, 231] width 34 height 34
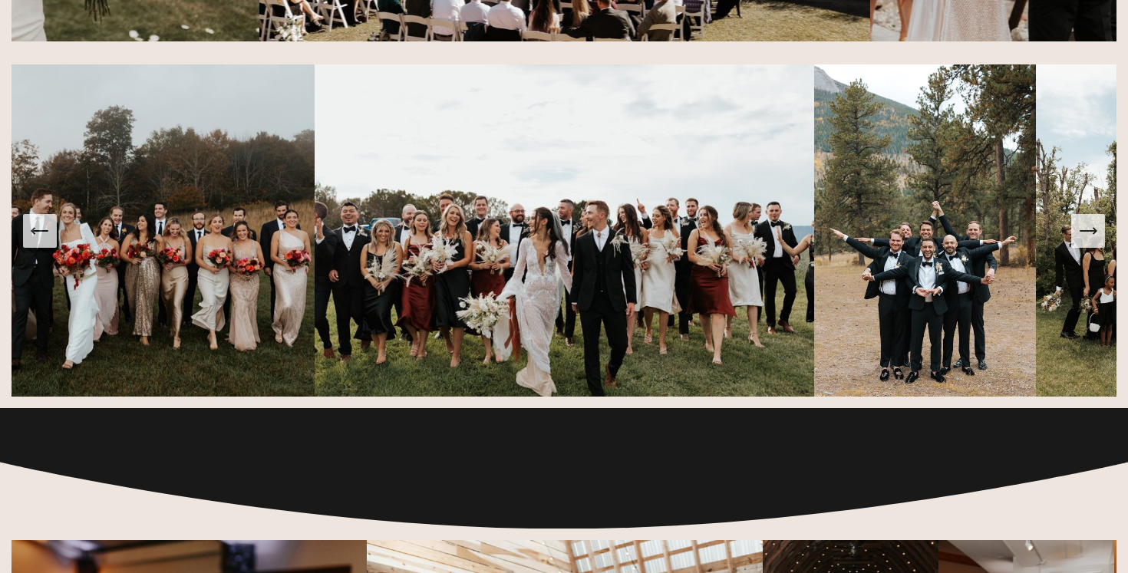
click at [1086, 243] on button "Next Slide" at bounding box center [1088, 231] width 34 height 34
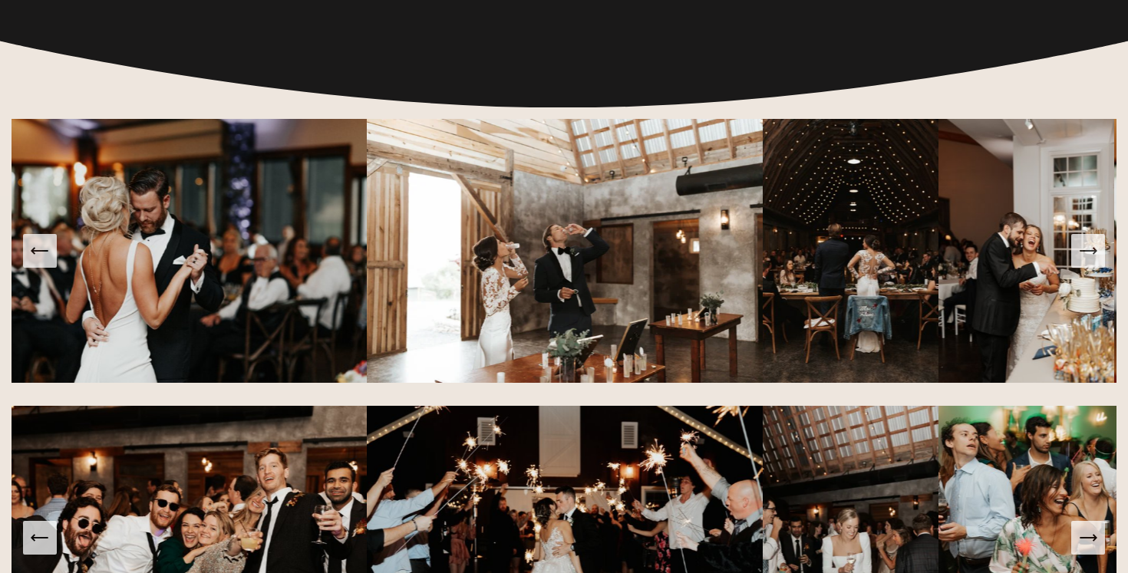
scroll to position [2579, 0]
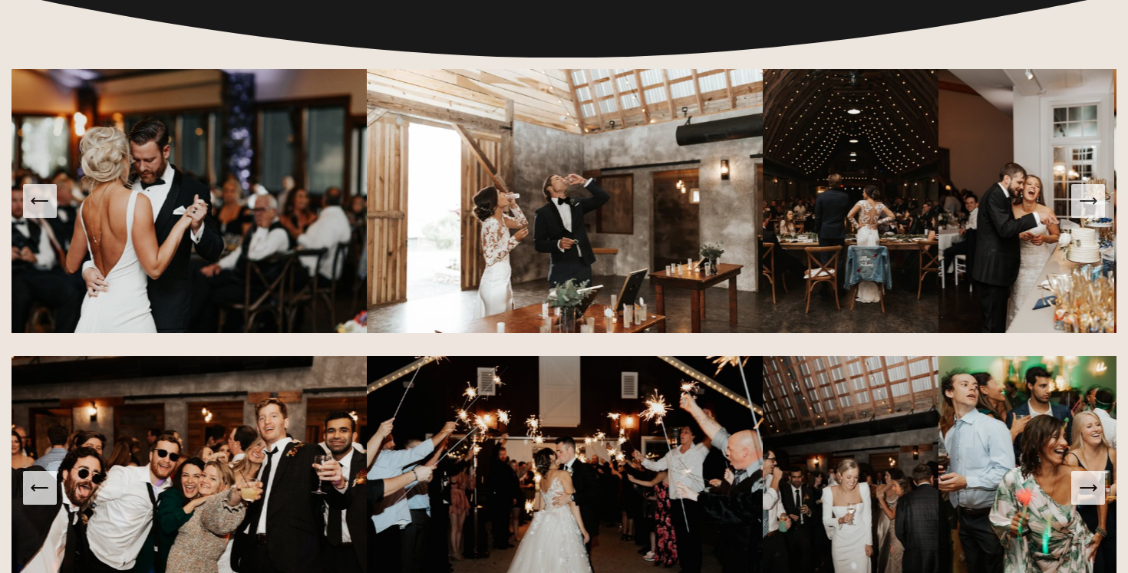
click at [1094, 213] on button "Next Slide" at bounding box center [1088, 201] width 34 height 34
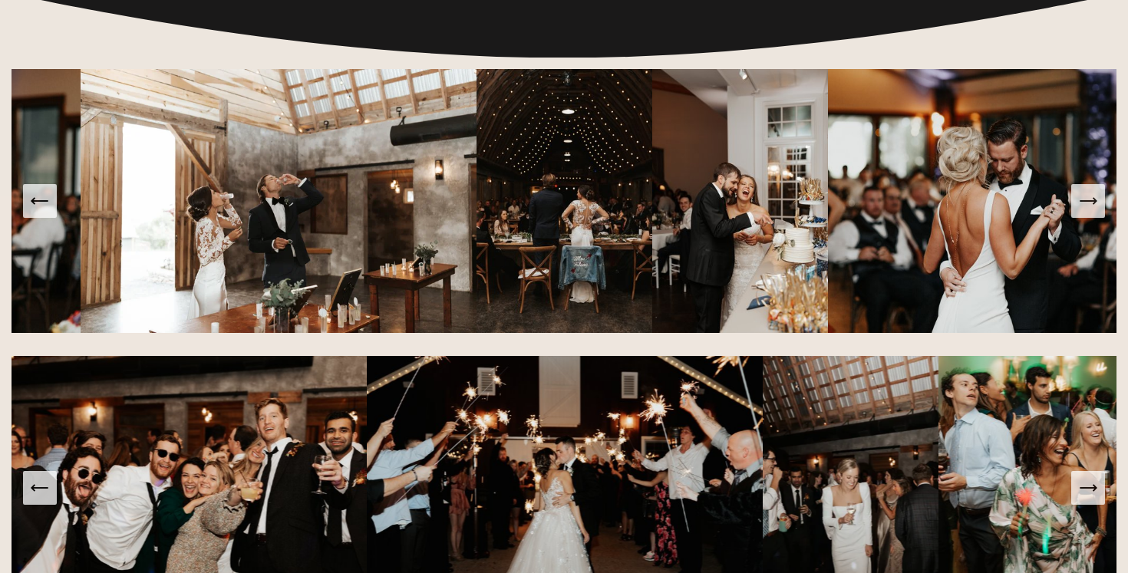
click at [1094, 213] on button "Next Slide" at bounding box center [1088, 201] width 34 height 34
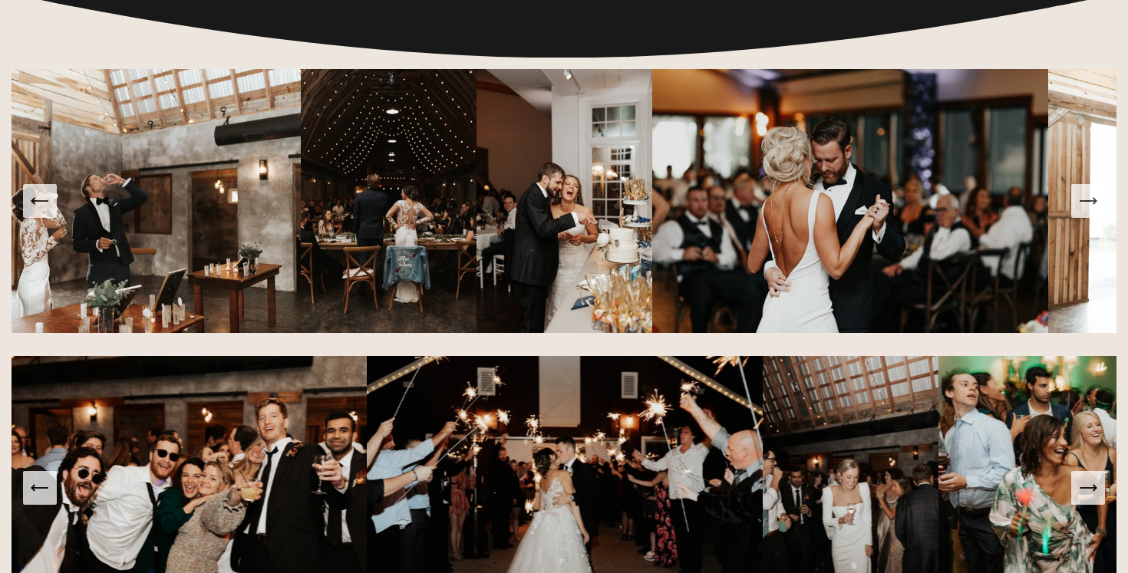
click at [1093, 213] on button "Next Slide" at bounding box center [1088, 201] width 34 height 34
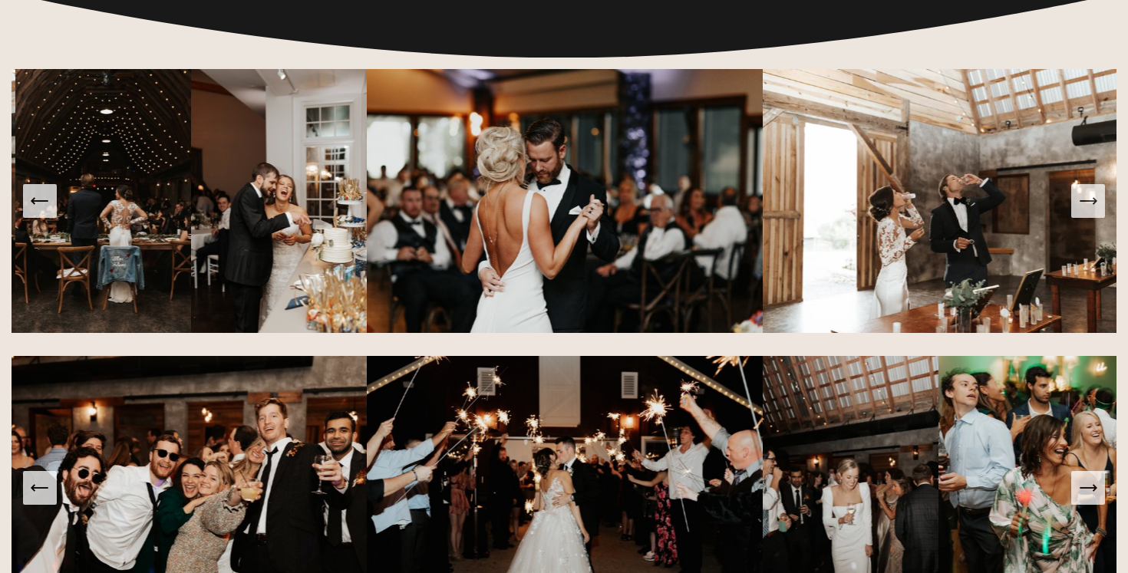
click at [1093, 213] on button "Next Slide" at bounding box center [1088, 201] width 34 height 34
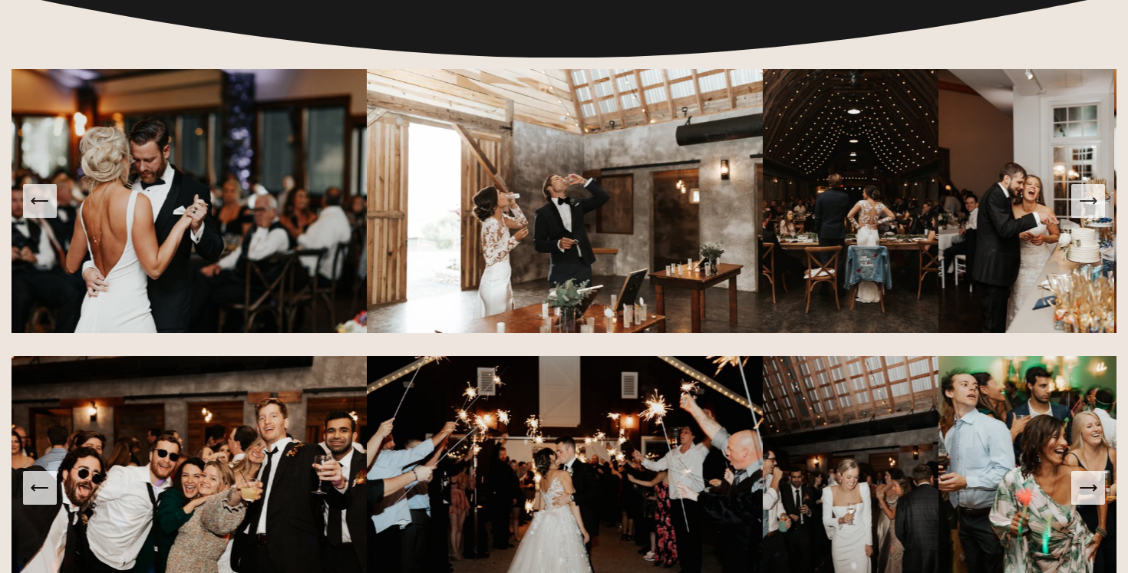
click at [1092, 213] on button "Next Slide" at bounding box center [1088, 201] width 34 height 34
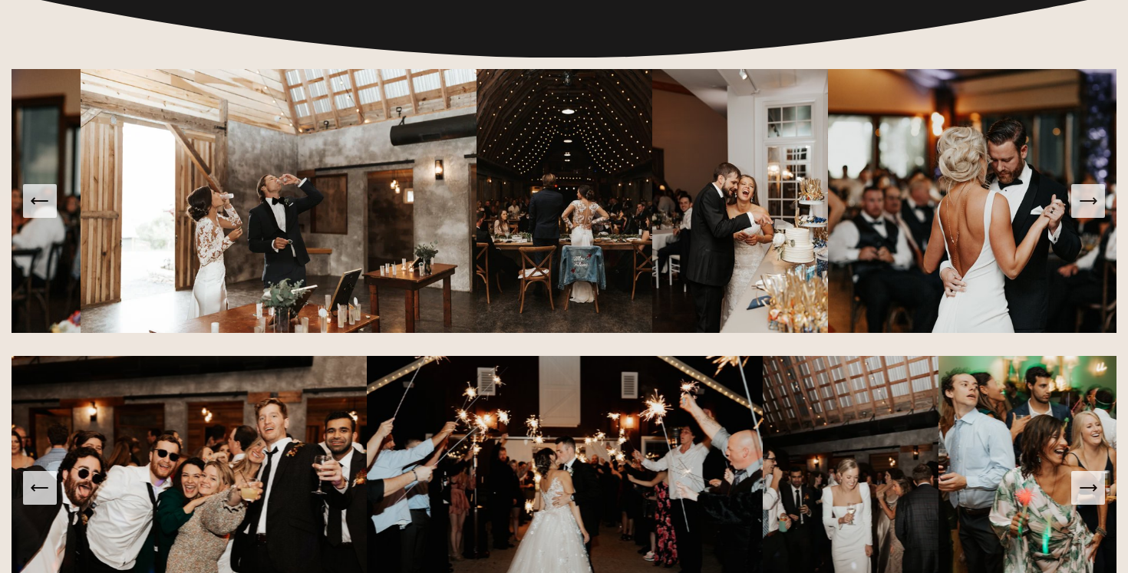
click at [1090, 213] on button "Next Slide" at bounding box center [1088, 201] width 34 height 34
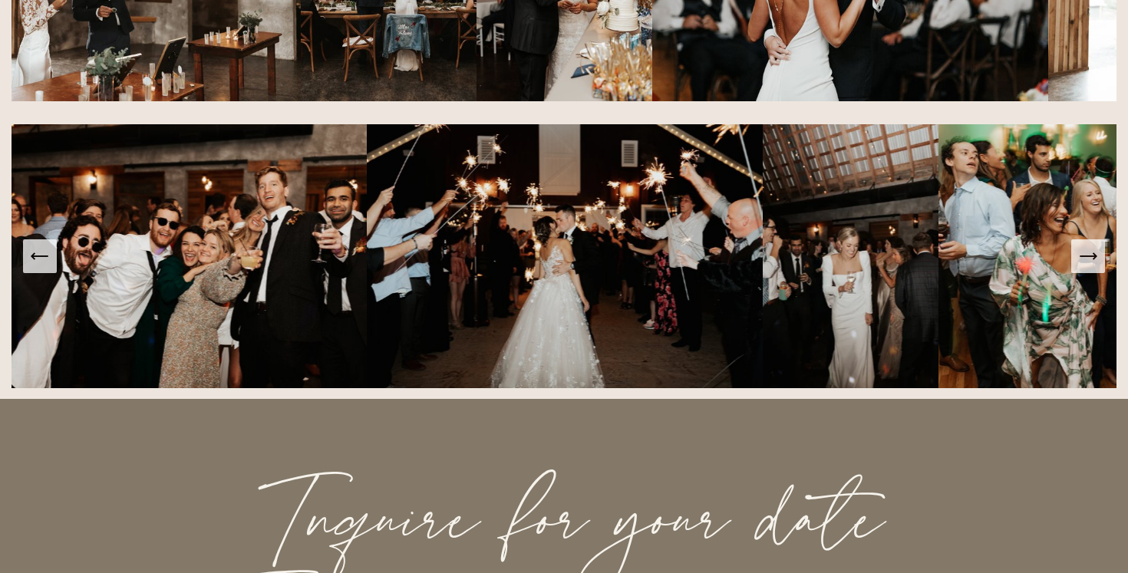
scroll to position [2850, 0]
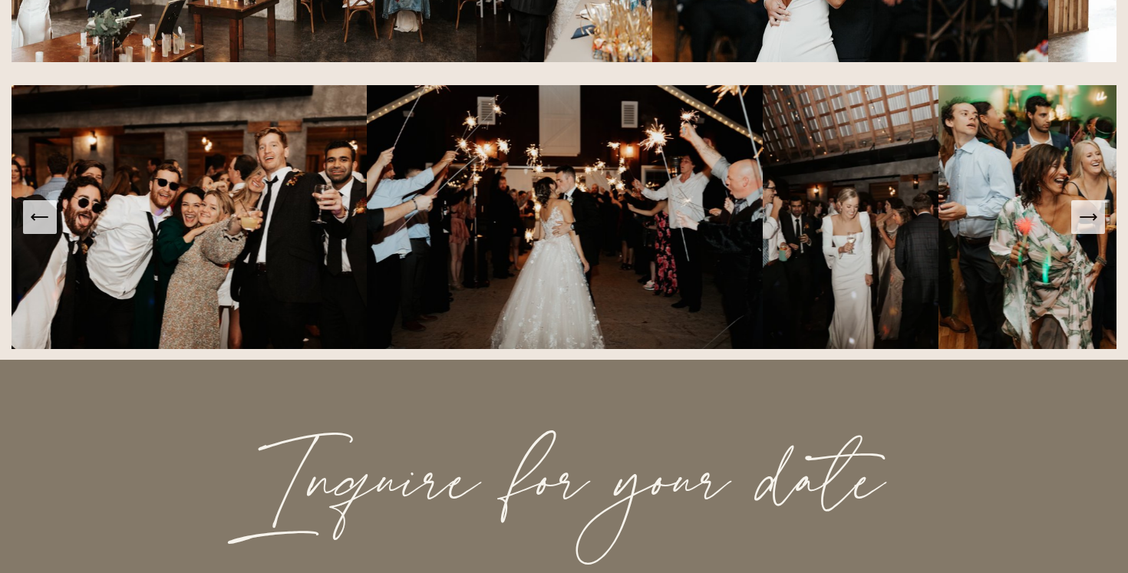
click at [1102, 223] on button "Next Slide" at bounding box center [1088, 217] width 34 height 34
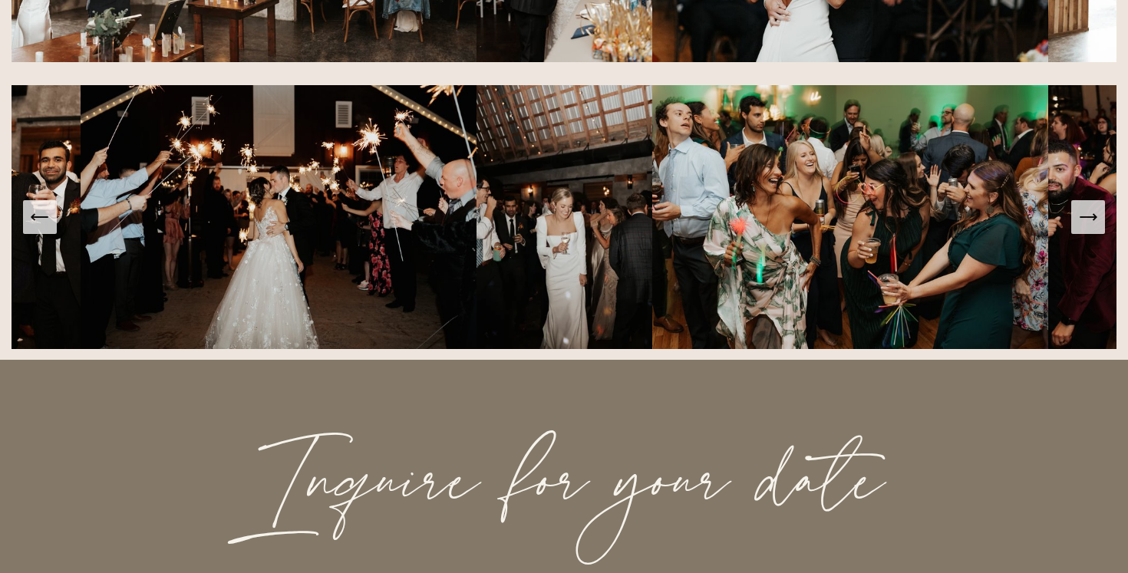
click at [1097, 223] on icon "Next Slide" at bounding box center [1087, 216] width 21 height 21
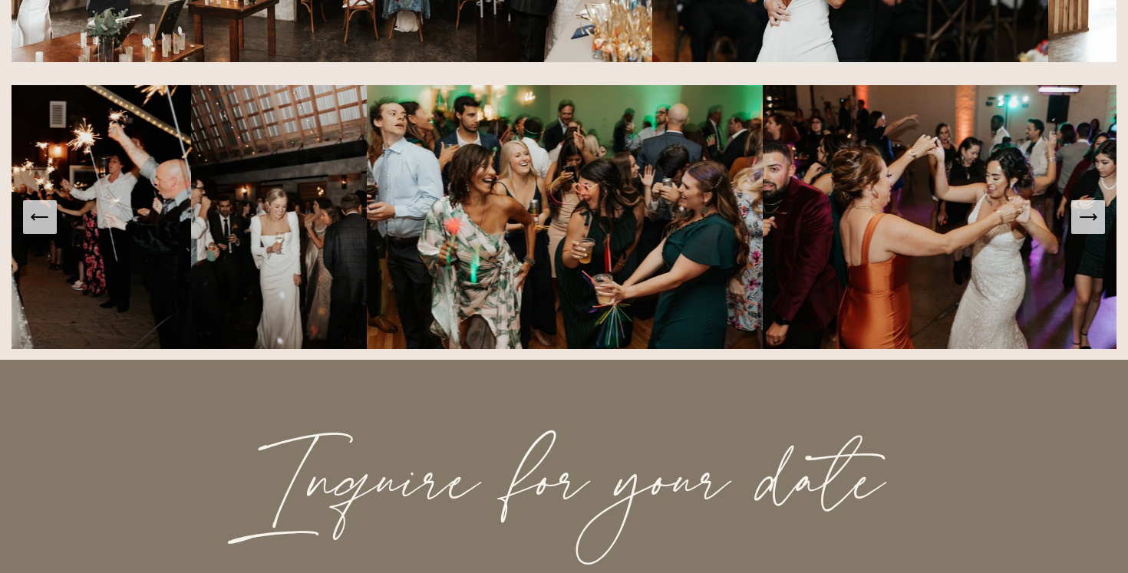
click at [1097, 223] on icon "Next Slide" at bounding box center [1087, 216] width 21 height 21
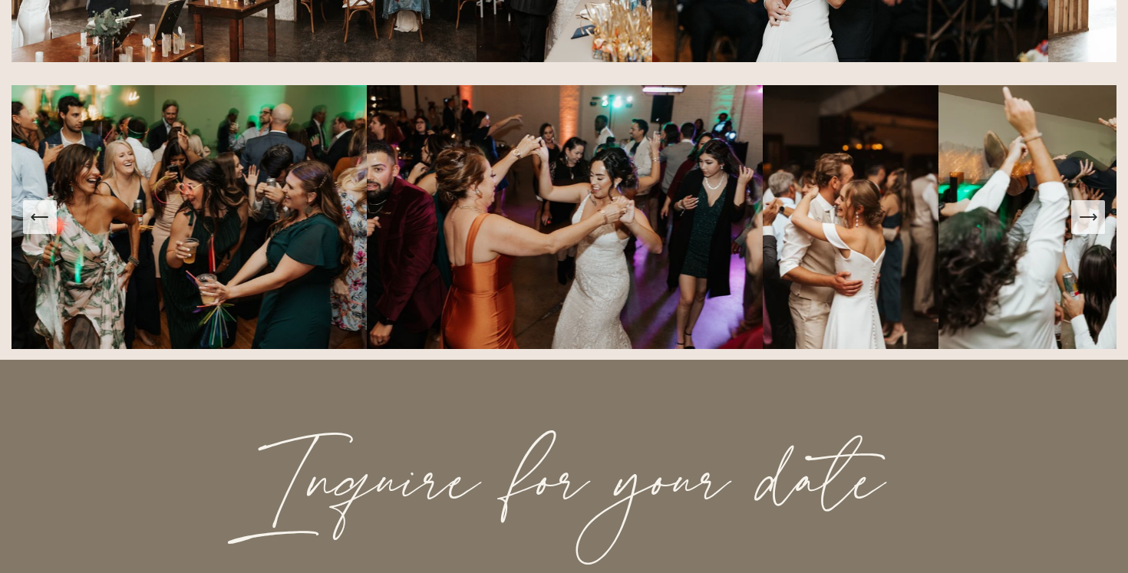
click at [1097, 223] on icon "Next Slide" at bounding box center [1087, 216] width 21 height 21
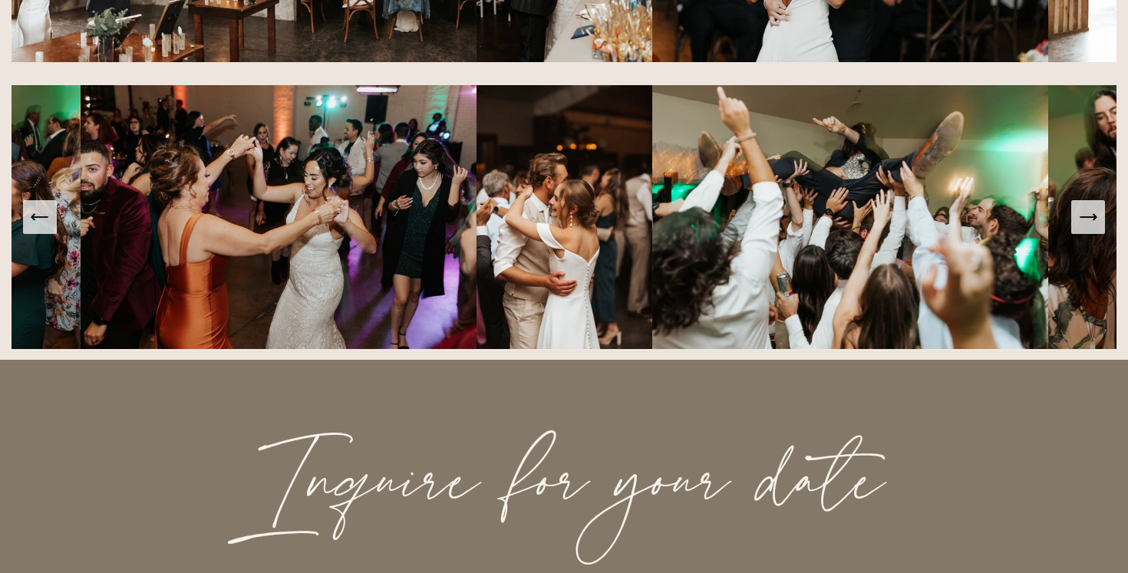
click at [1097, 223] on icon "Next Slide" at bounding box center [1087, 216] width 21 height 21
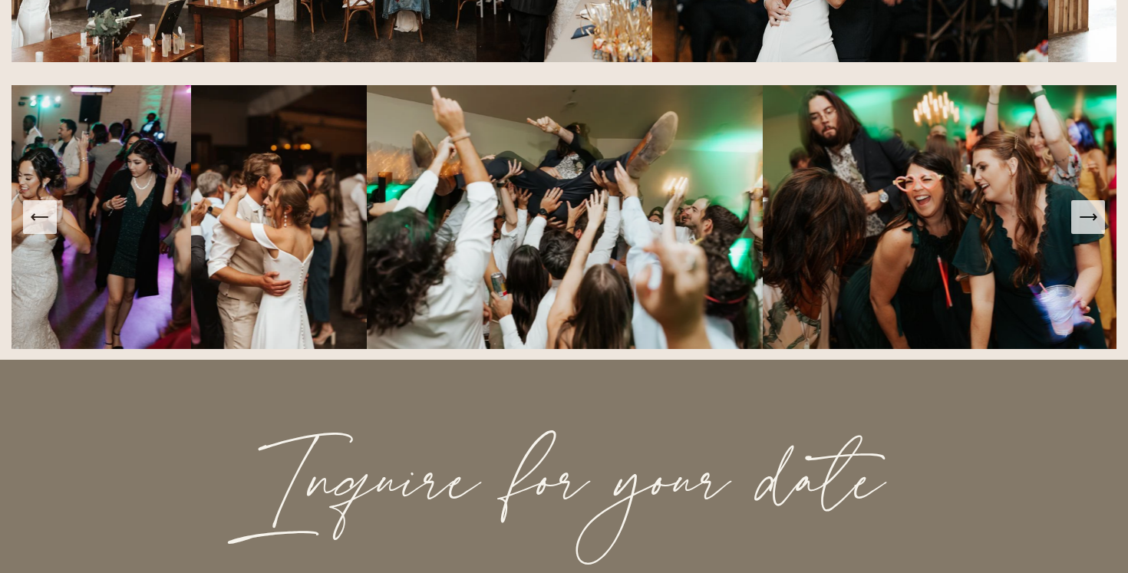
click at [1097, 223] on icon "Next Slide" at bounding box center [1087, 216] width 21 height 21
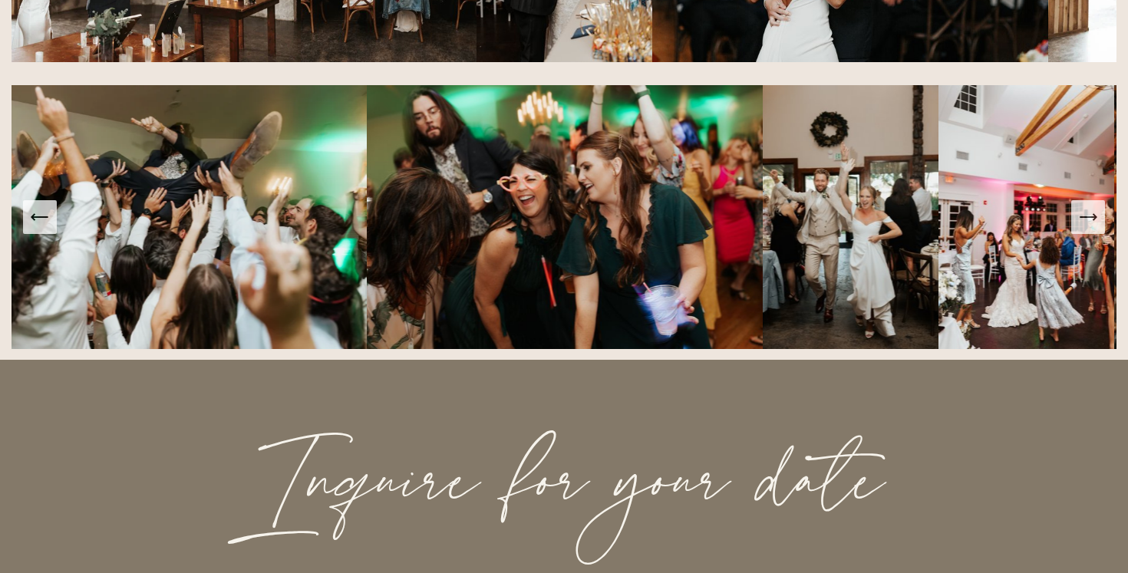
click at [1097, 223] on icon "Next Slide" at bounding box center [1087, 216] width 21 height 21
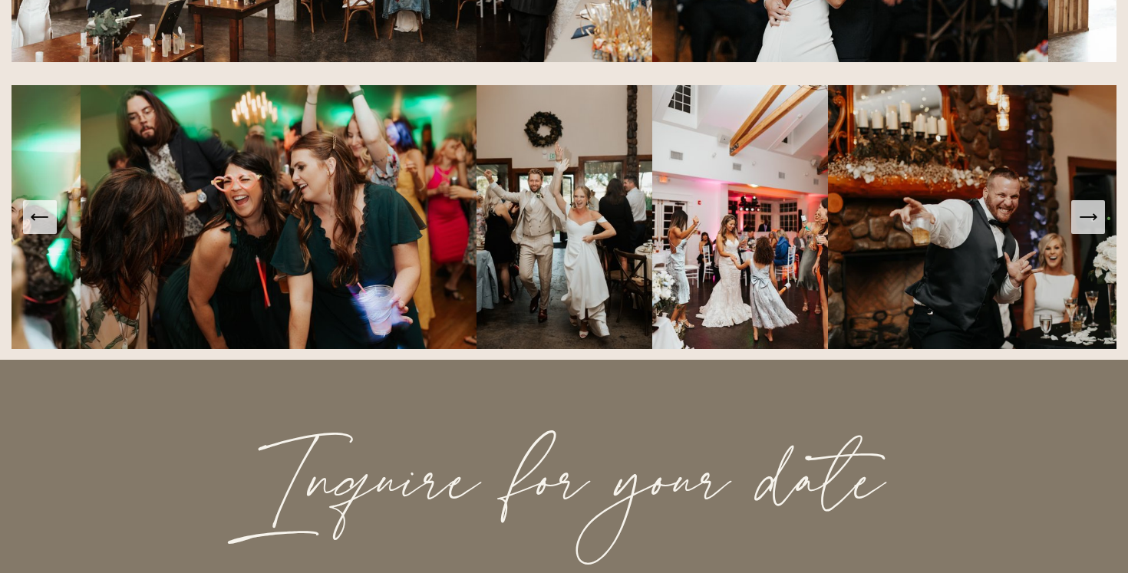
click at [1097, 223] on icon "Next Slide" at bounding box center [1087, 216] width 21 height 21
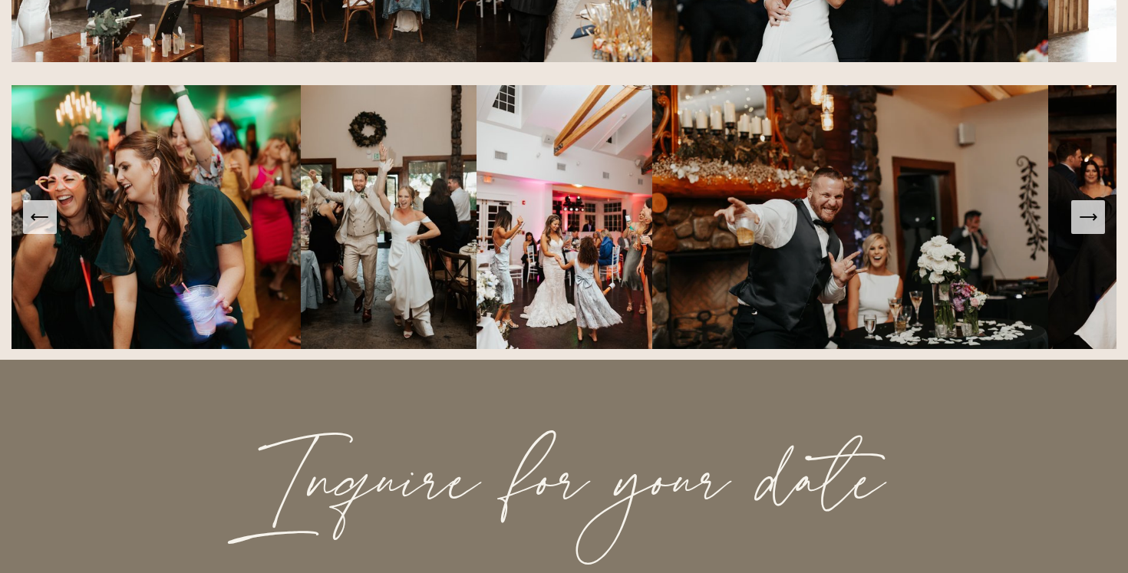
click at [1097, 223] on icon "Next Slide" at bounding box center [1087, 216] width 21 height 21
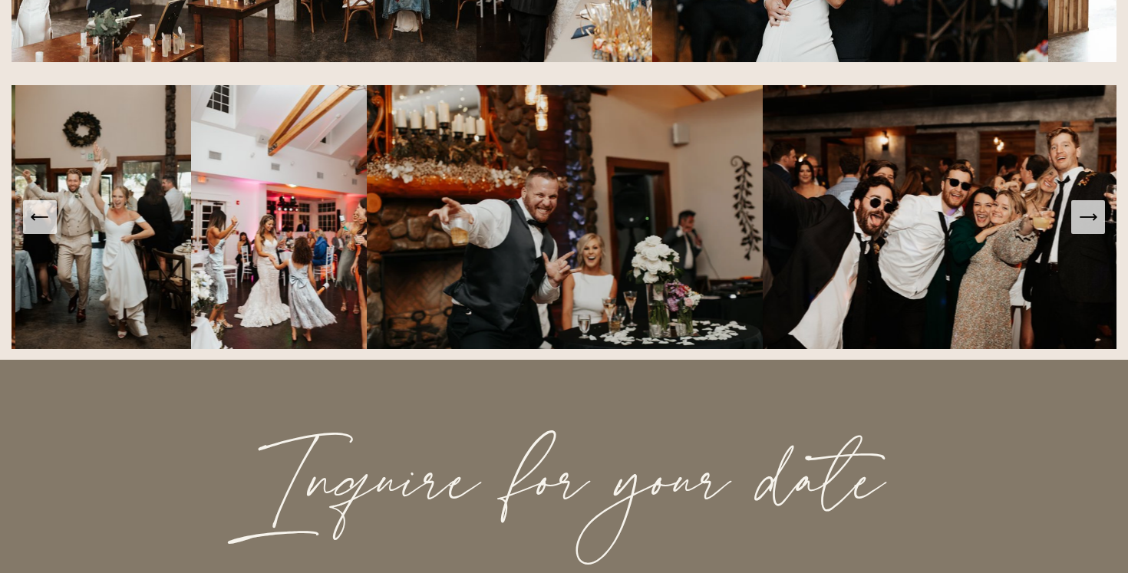
click at [1097, 223] on icon "Next Slide" at bounding box center [1087, 216] width 21 height 21
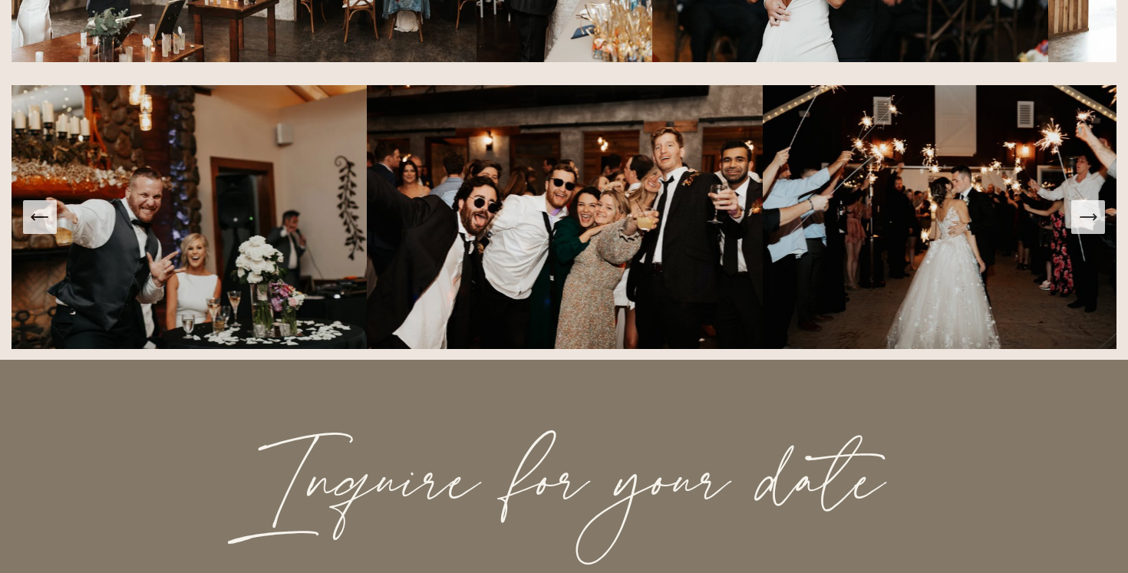
click at [1097, 223] on icon "Next Slide" at bounding box center [1087, 216] width 21 height 21
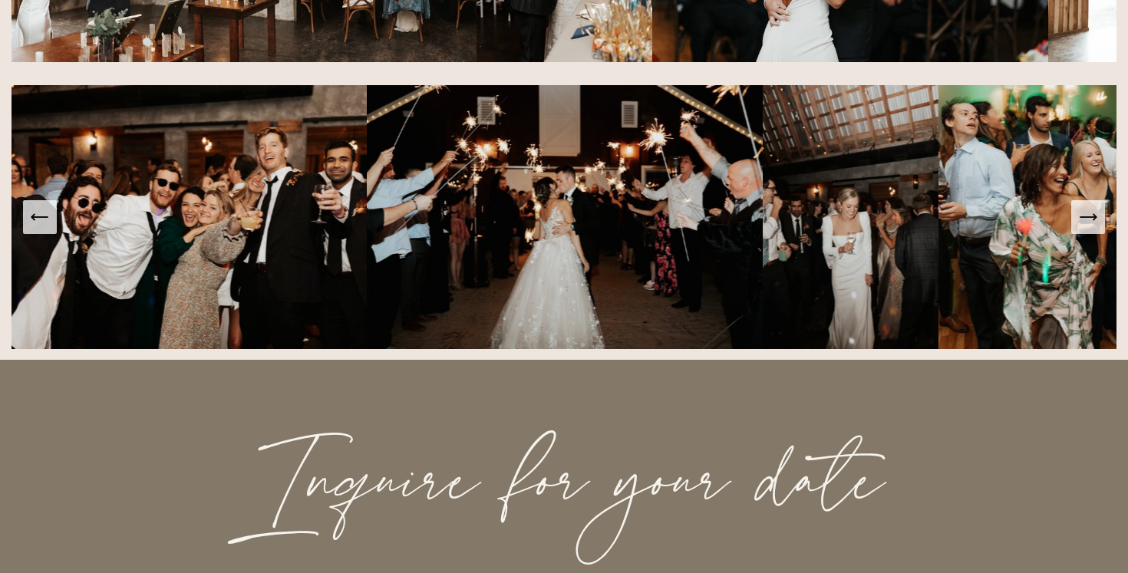
click at [1097, 223] on icon "Next Slide" at bounding box center [1087, 216] width 21 height 21
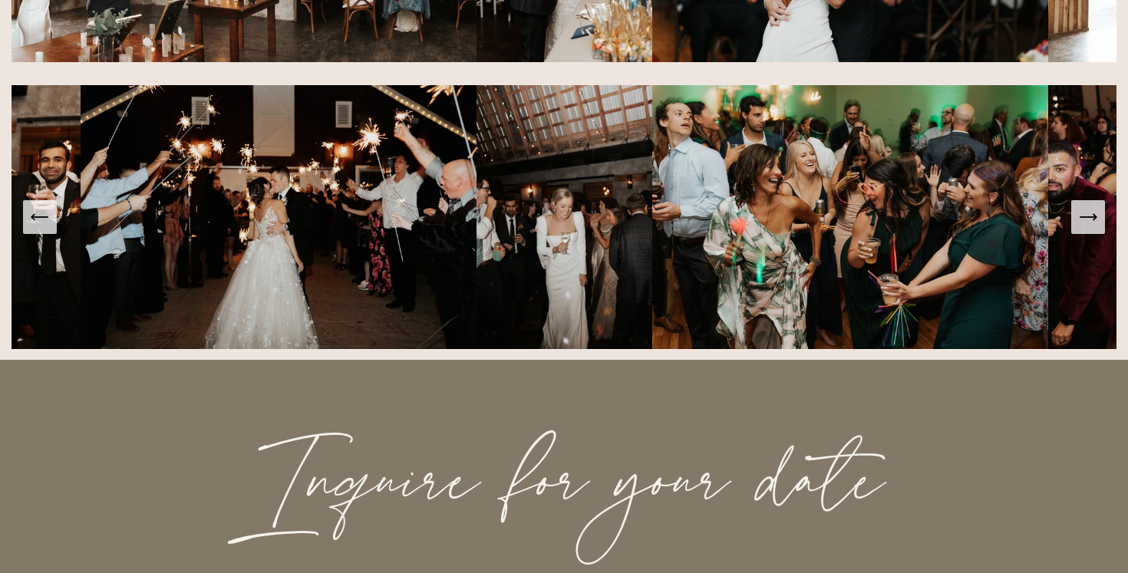
click at [1097, 223] on icon "Next Slide" at bounding box center [1087, 216] width 21 height 21
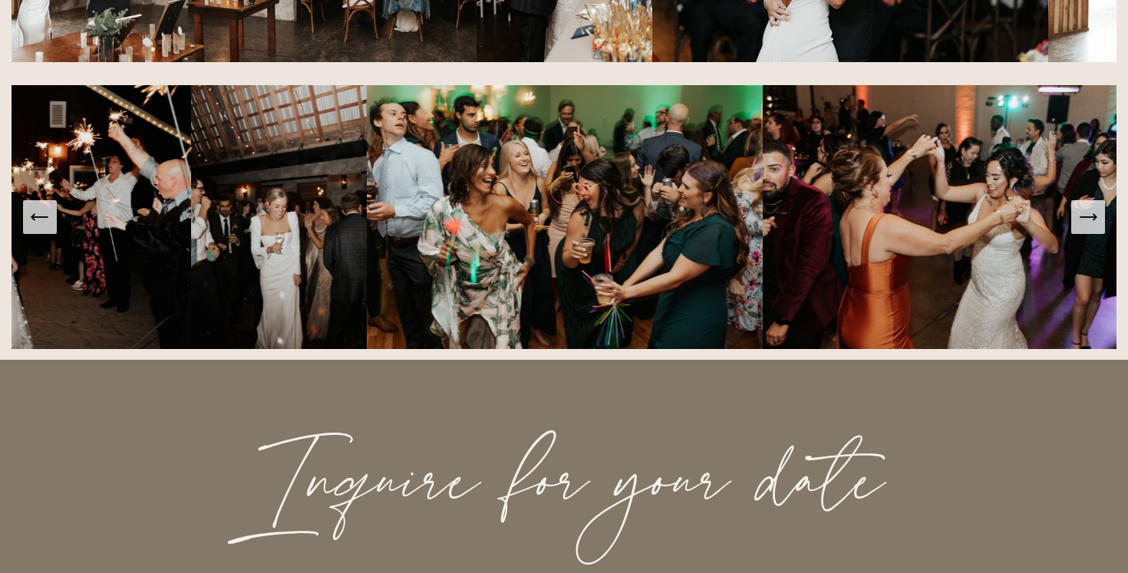
click at [1097, 223] on icon "Next Slide" at bounding box center [1087, 216] width 21 height 21
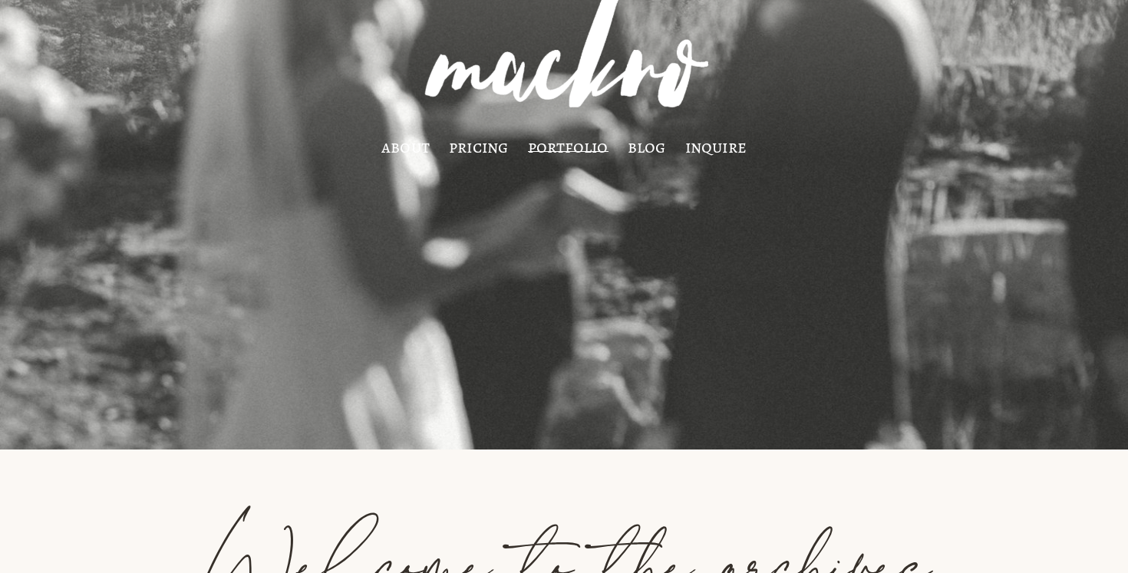
scroll to position [65, 0]
